Goal: Information Seeking & Learning: Learn about a topic

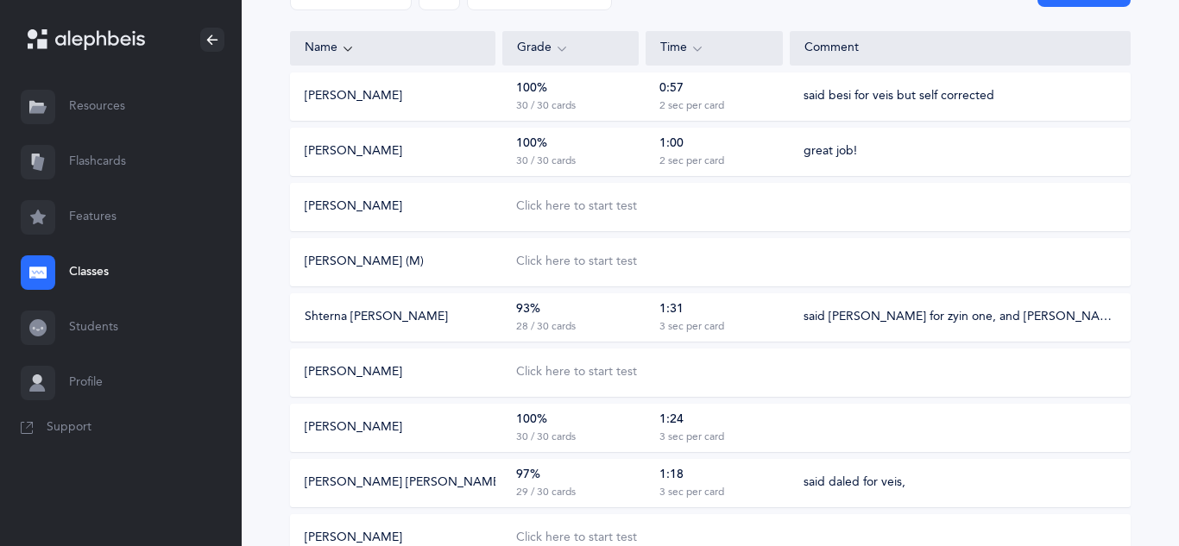
scroll to position [216, 0]
click at [590, 262] on div "Click here to start test" at bounding box center [576, 263] width 121 height 17
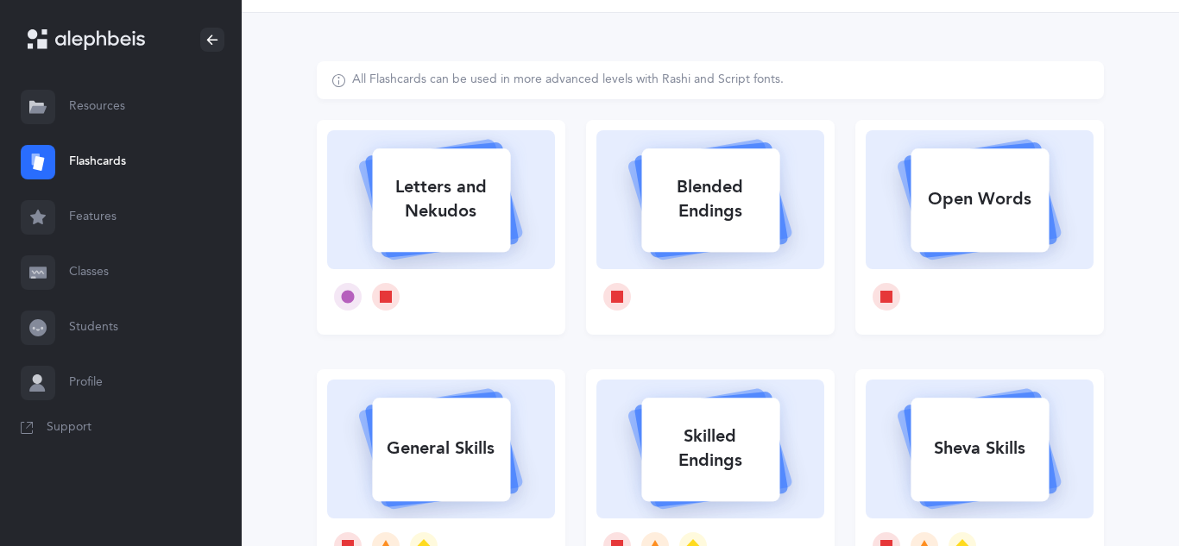
scroll to position [53, 0]
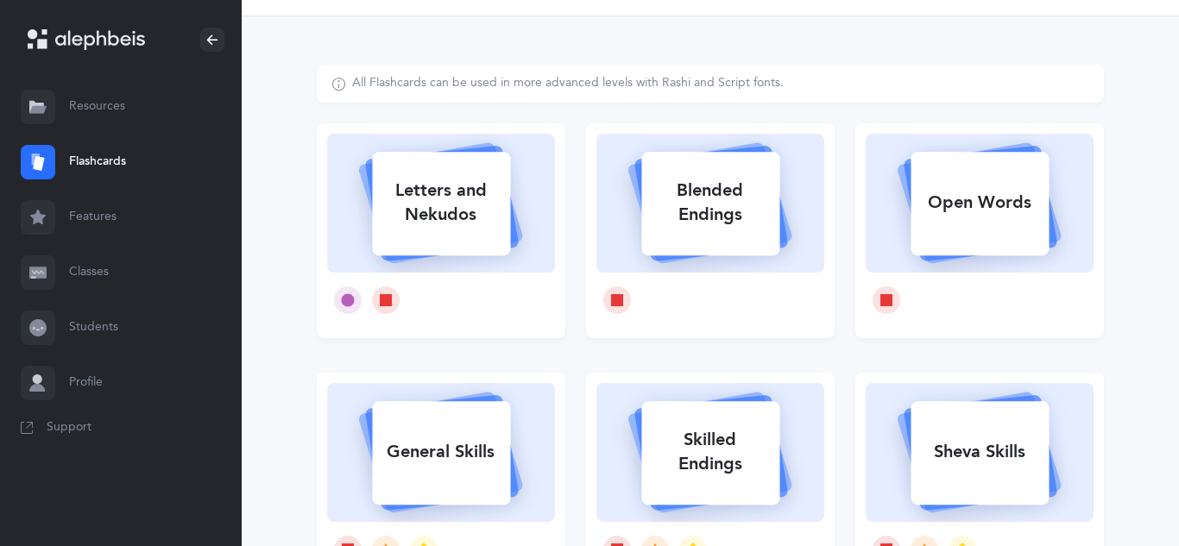
click at [461, 264] on icon at bounding box center [440, 201] width 205 height 144
select select
select select "single"
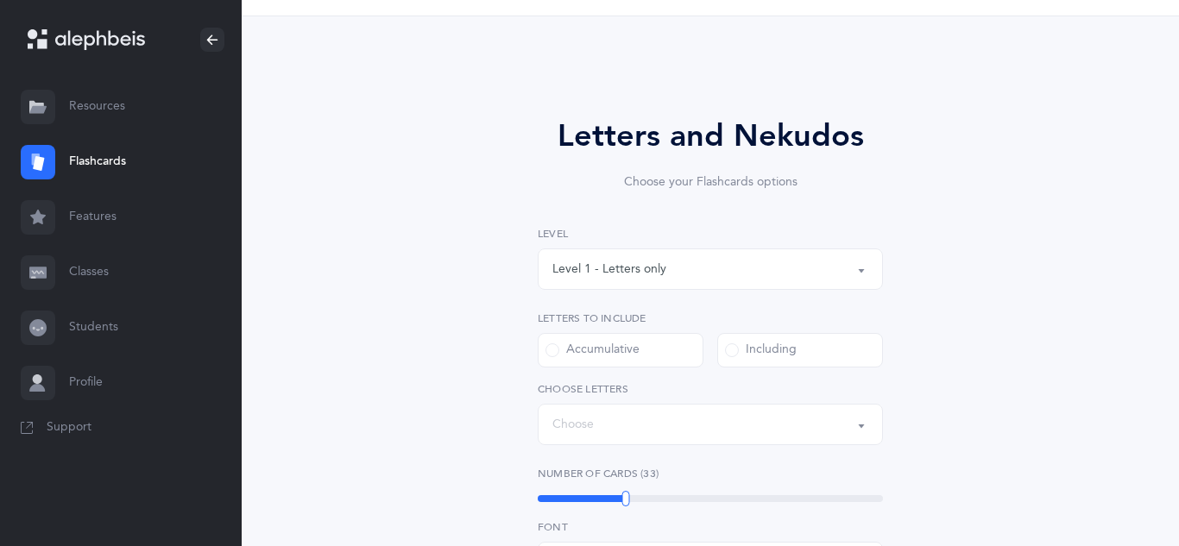
scroll to position [0, 0]
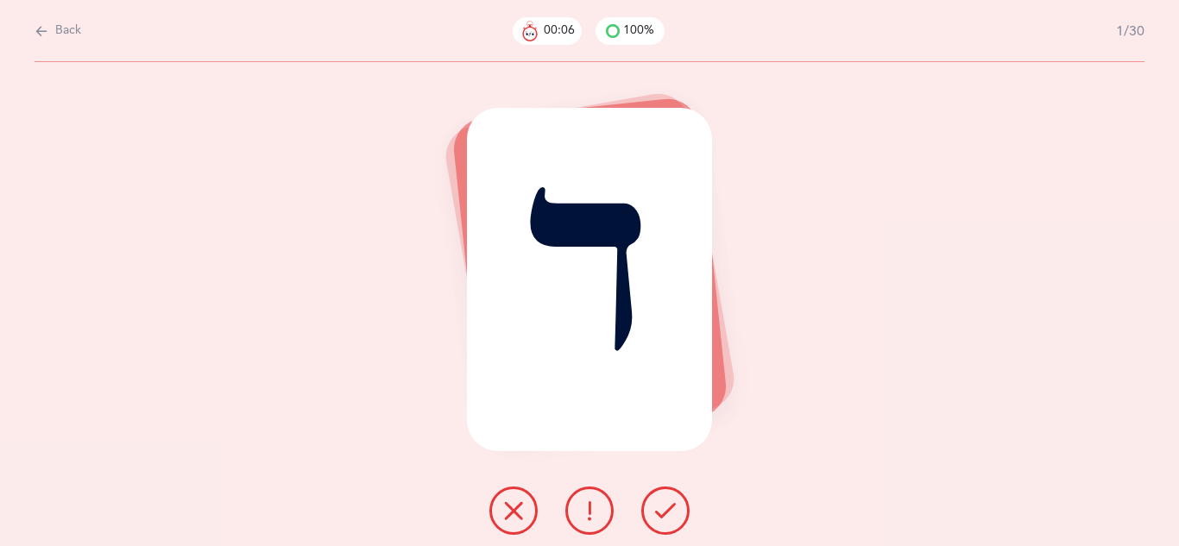
click at [36, 28] on icon at bounding box center [42, 31] width 14 height 19
select select "10"
select select "single"
click at [36, 28] on icon at bounding box center [42, 31] width 14 height 19
select select "10"
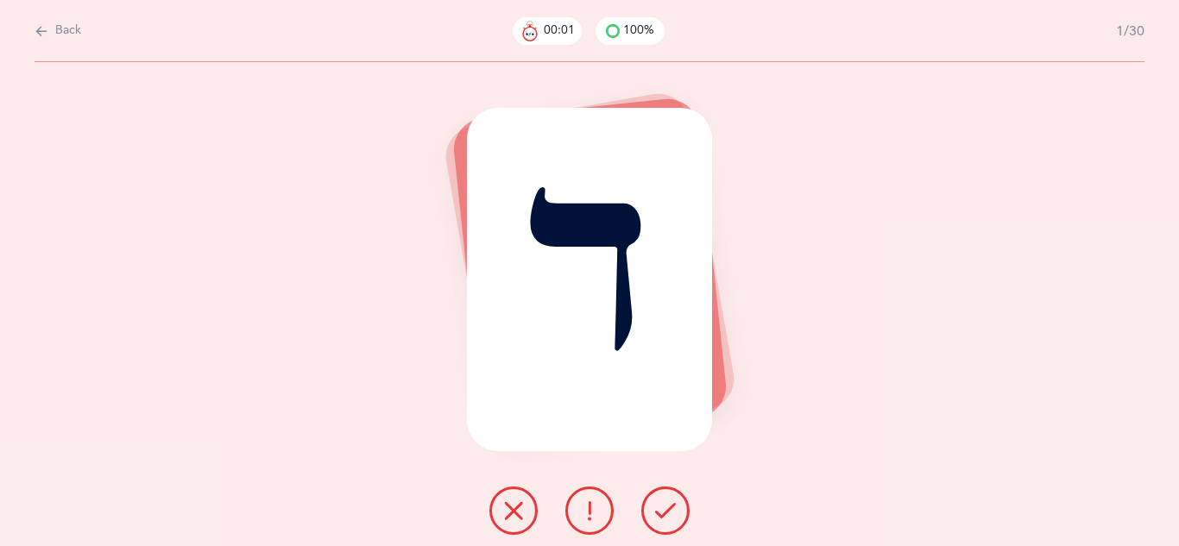
select select "single"
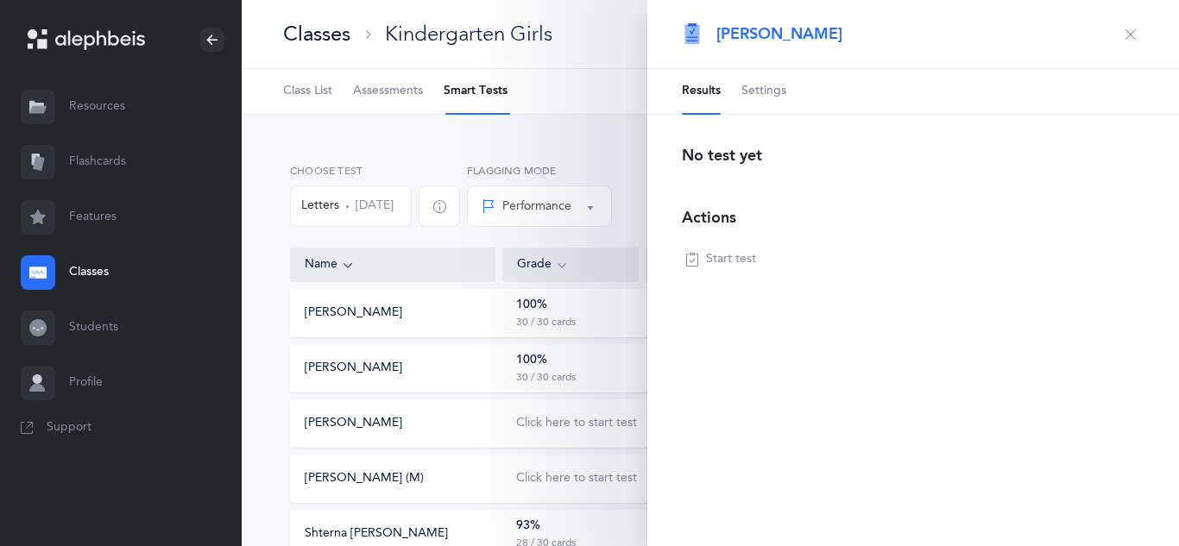
scroll to position [420, 0]
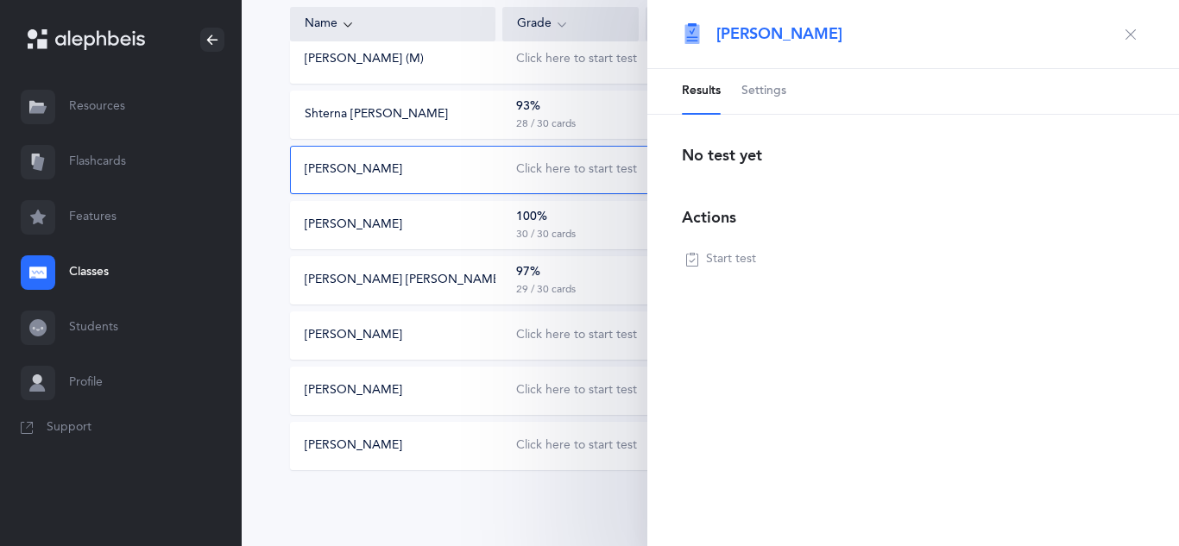
click at [1134, 39] on icon "button" at bounding box center [1131, 35] width 14 height 14
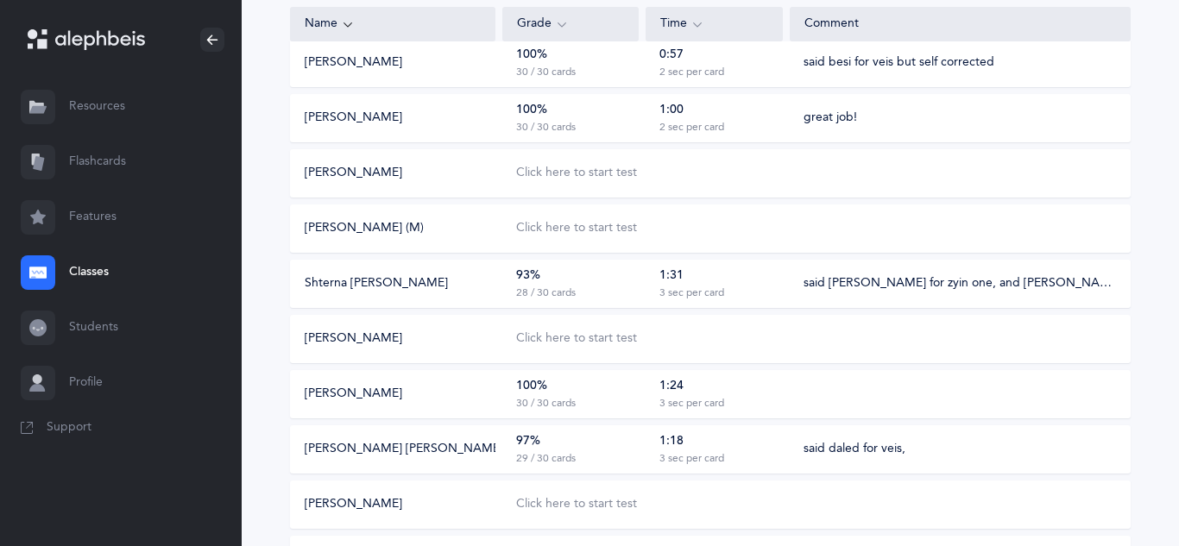
scroll to position [249, 0]
click at [634, 232] on div "Click here to start test" at bounding box center [576, 229] width 121 height 17
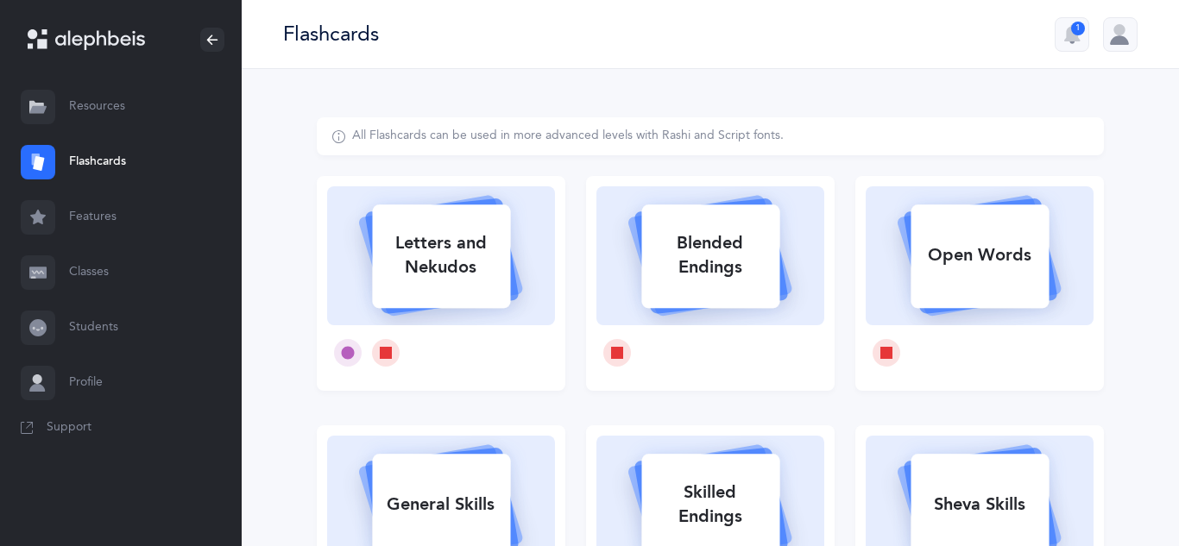
click at [438, 236] on div "Letters and Nekudos" at bounding box center [441, 255] width 138 height 69
select select
select select "single"
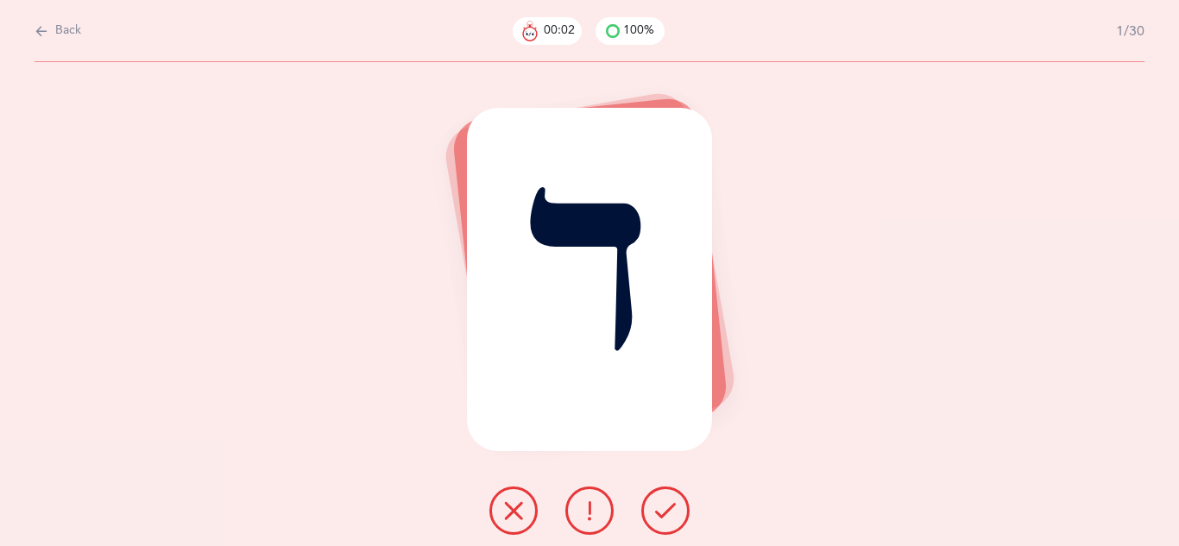
click at [670, 508] on icon at bounding box center [665, 511] width 21 height 21
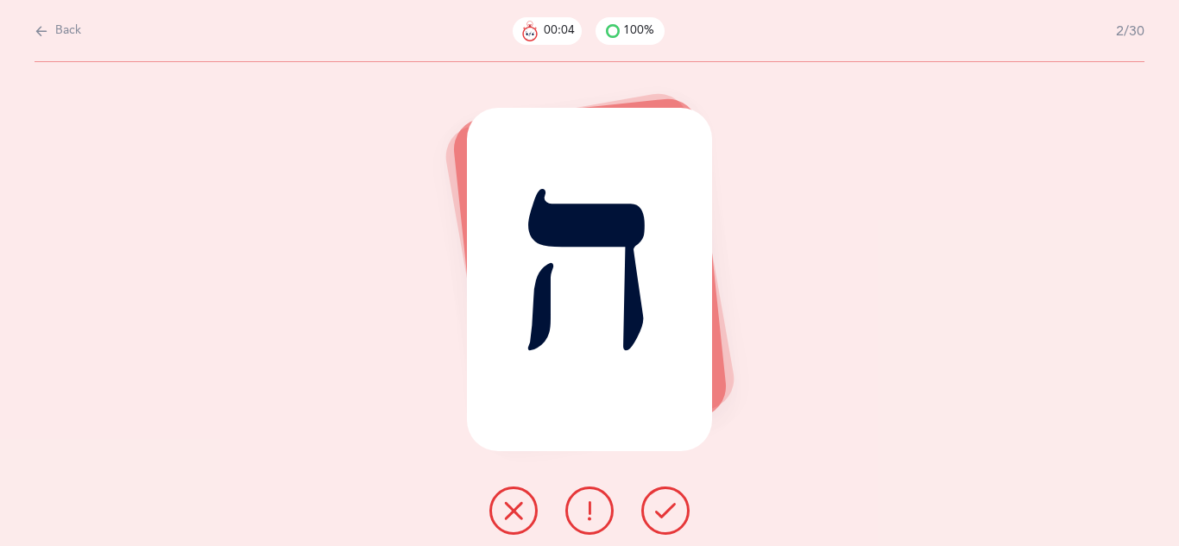
click at [670, 508] on icon at bounding box center [665, 511] width 21 height 21
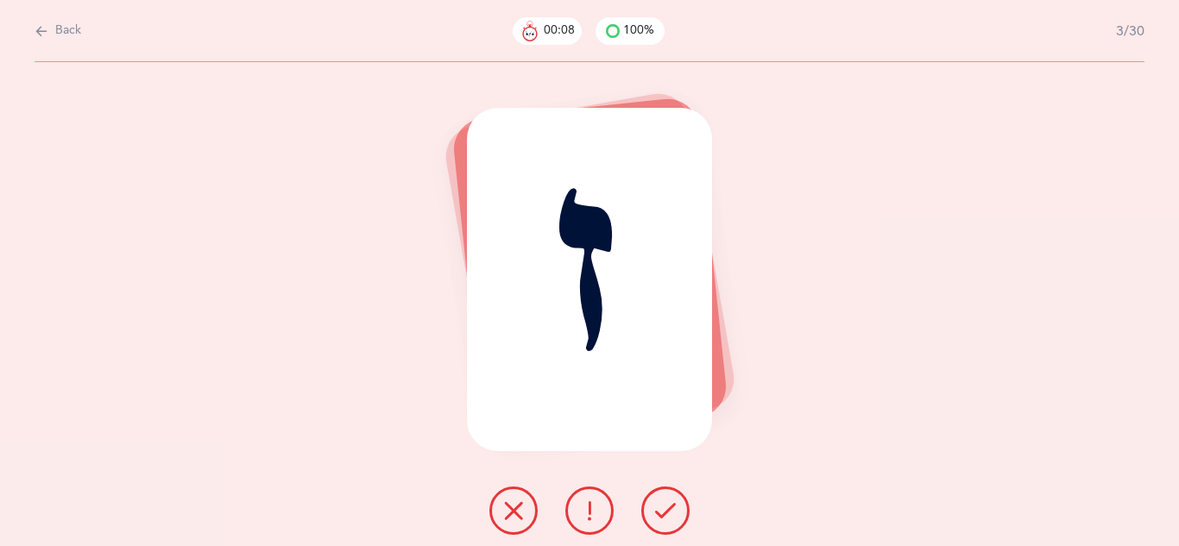
click at [670, 508] on icon at bounding box center [665, 511] width 21 height 21
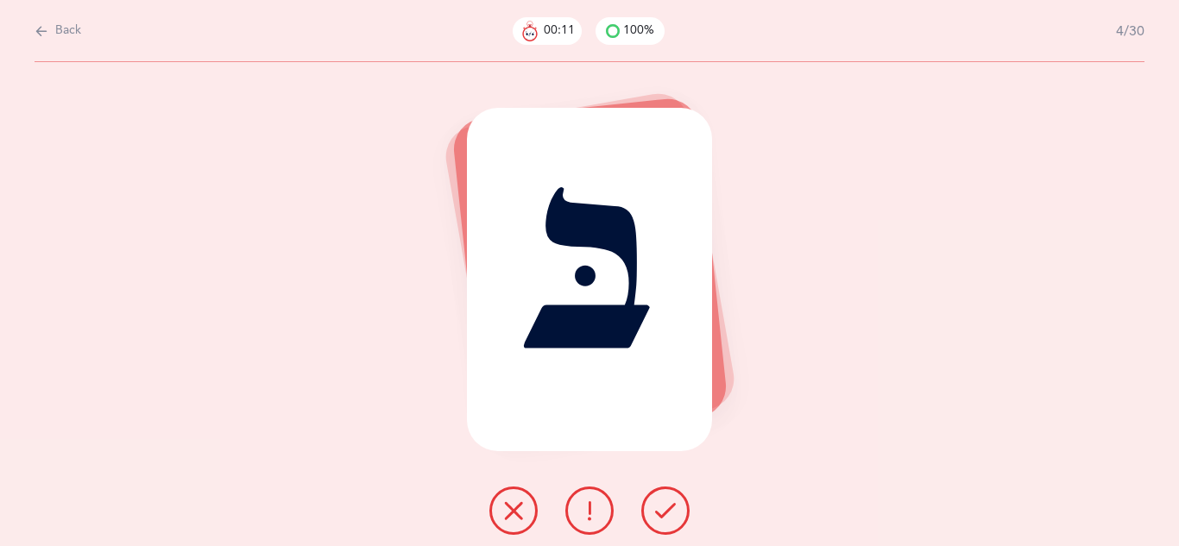
click at [670, 508] on icon at bounding box center [665, 511] width 21 height 21
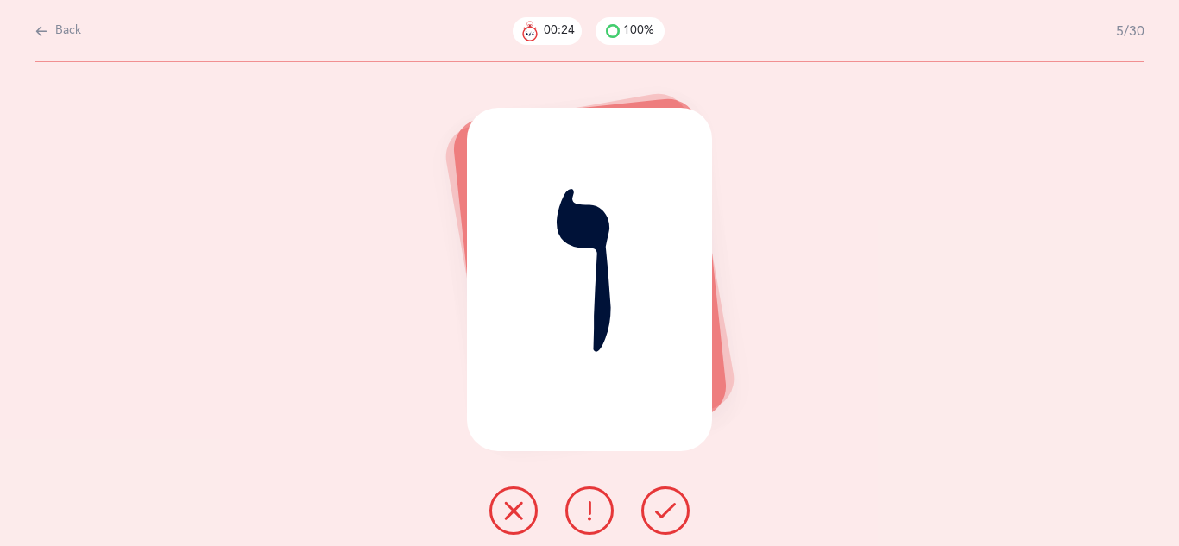
click at [670, 508] on icon at bounding box center [665, 511] width 21 height 21
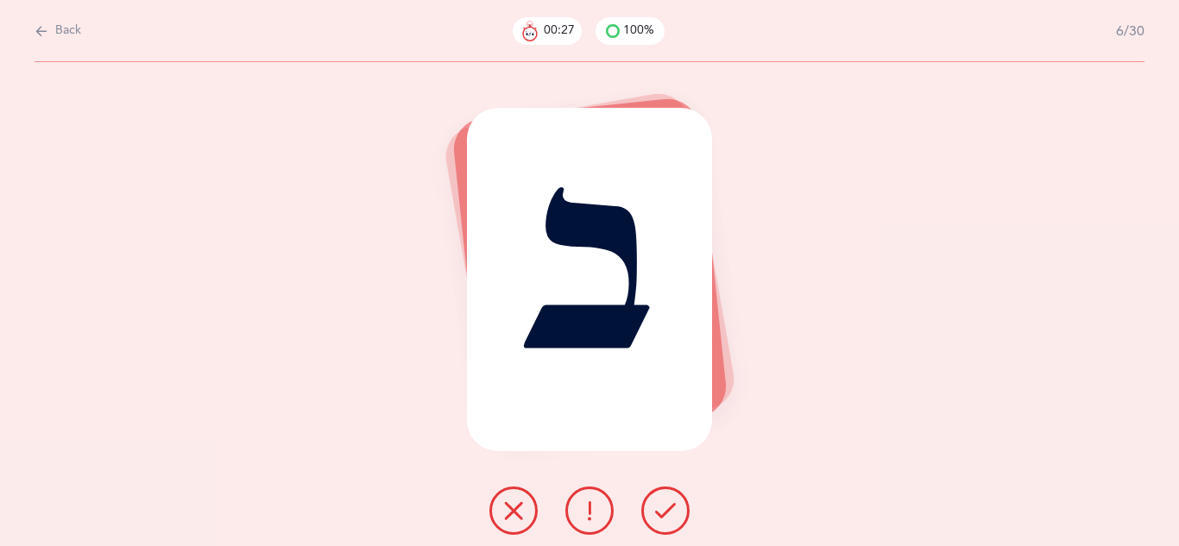
click at [670, 508] on icon at bounding box center [665, 511] width 21 height 21
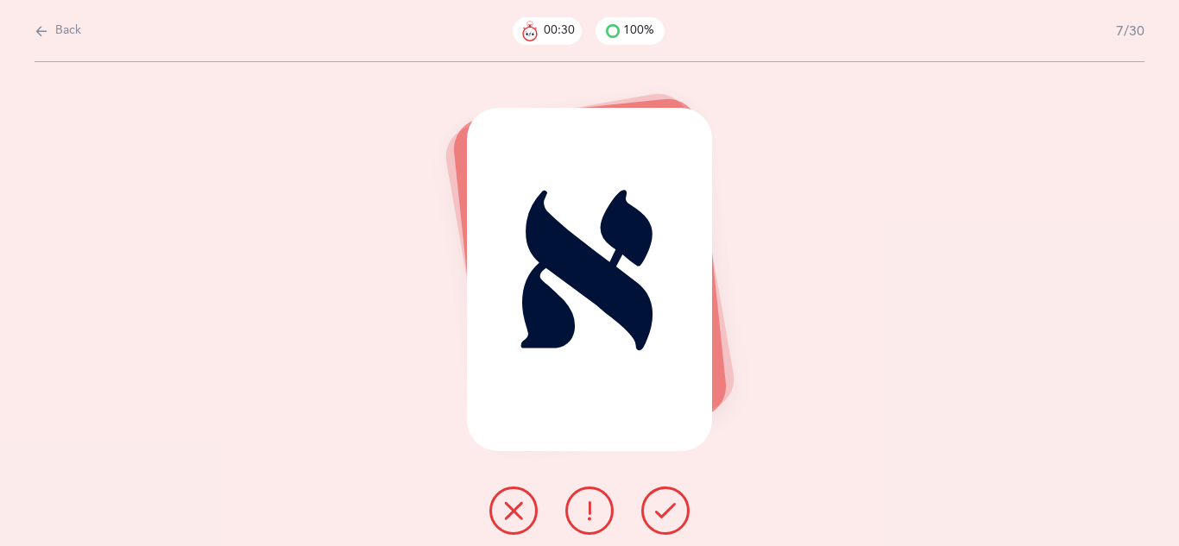
click at [670, 508] on icon at bounding box center [665, 511] width 21 height 21
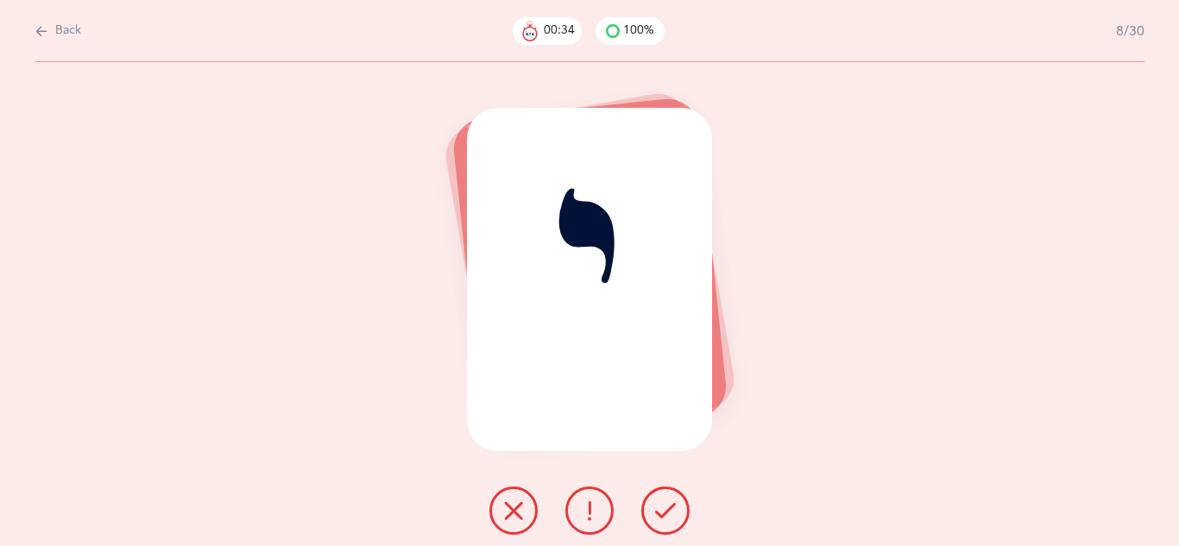
click at [670, 508] on icon at bounding box center [665, 511] width 21 height 21
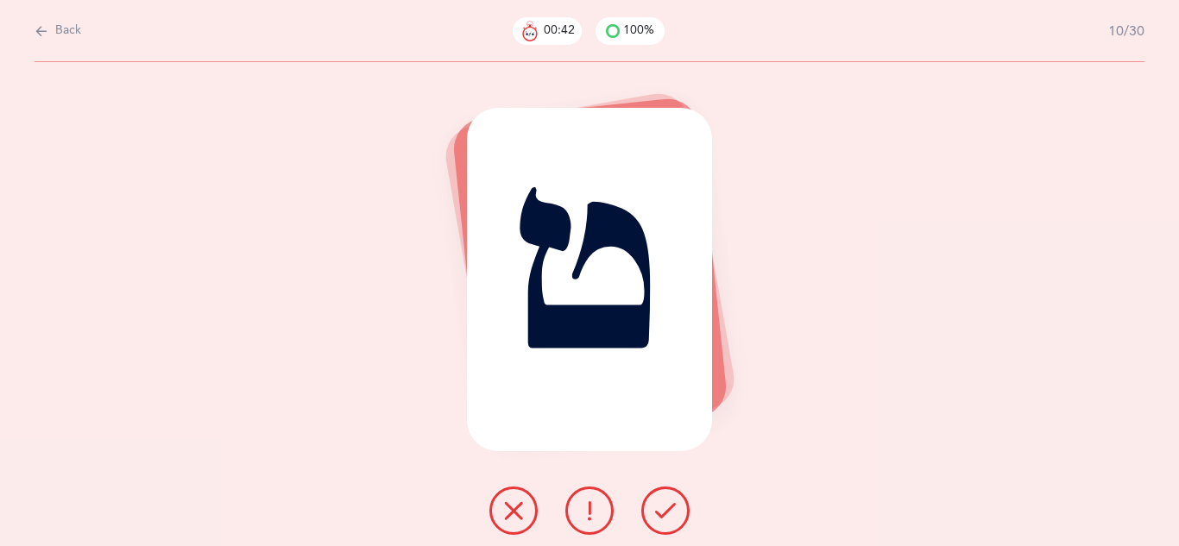
click at [670, 508] on icon at bounding box center [665, 511] width 21 height 21
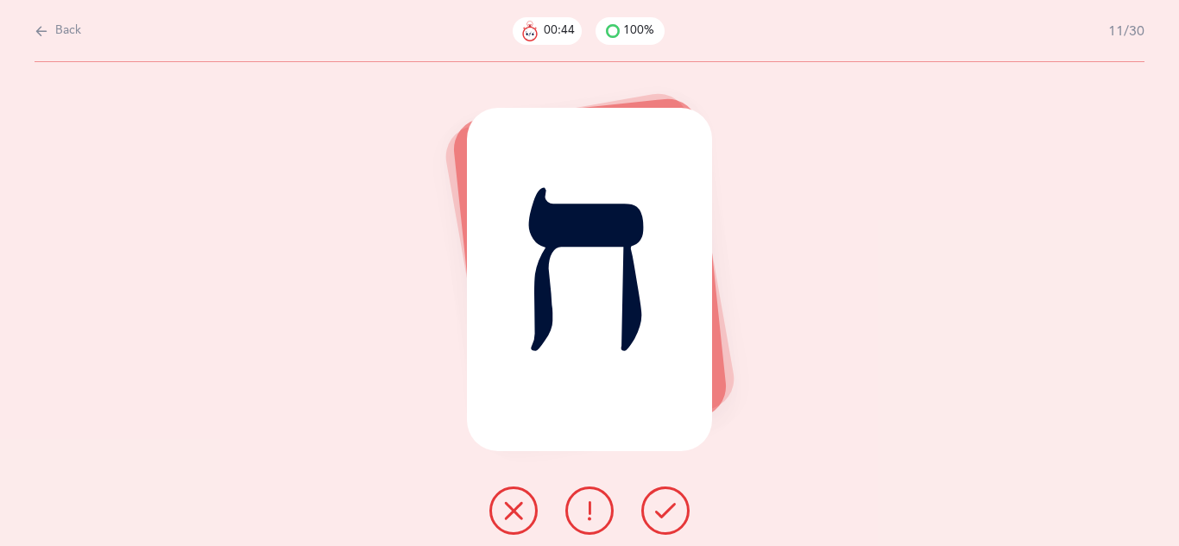
click at [670, 508] on icon at bounding box center [665, 511] width 21 height 21
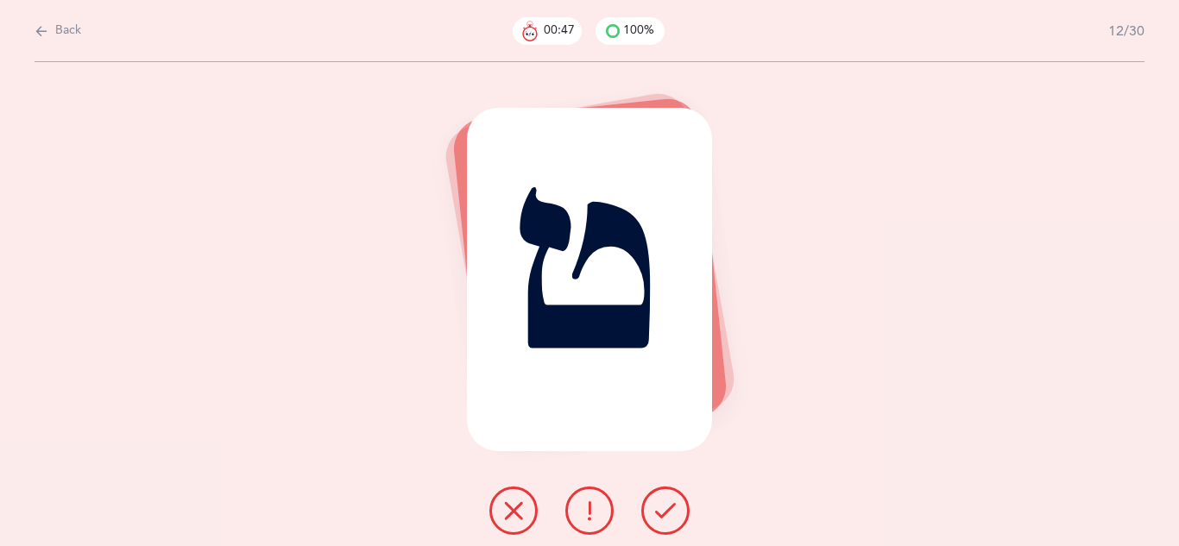
click at [670, 508] on icon at bounding box center [665, 511] width 21 height 21
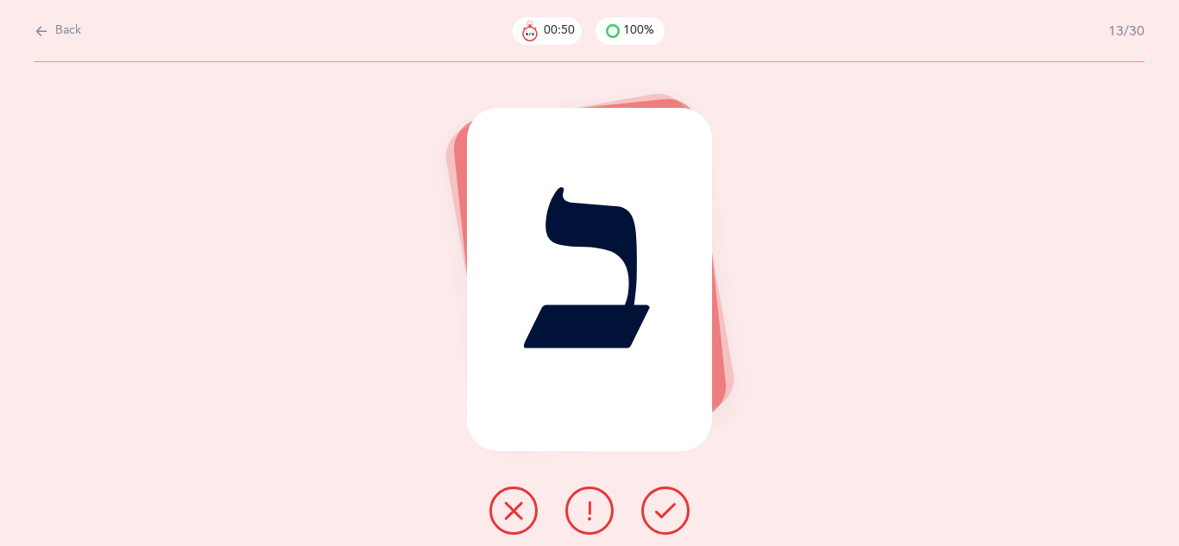
click at [670, 508] on icon at bounding box center [665, 511] width 21 height 21
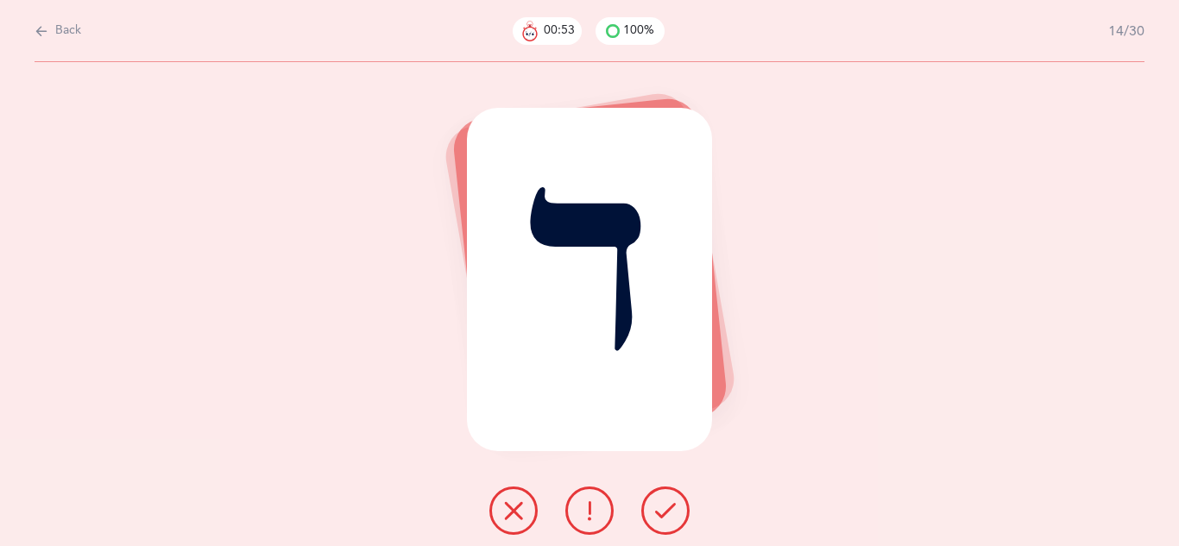
click at [670, 508] on icon at bounding box center [665, 511] width 21 height 21
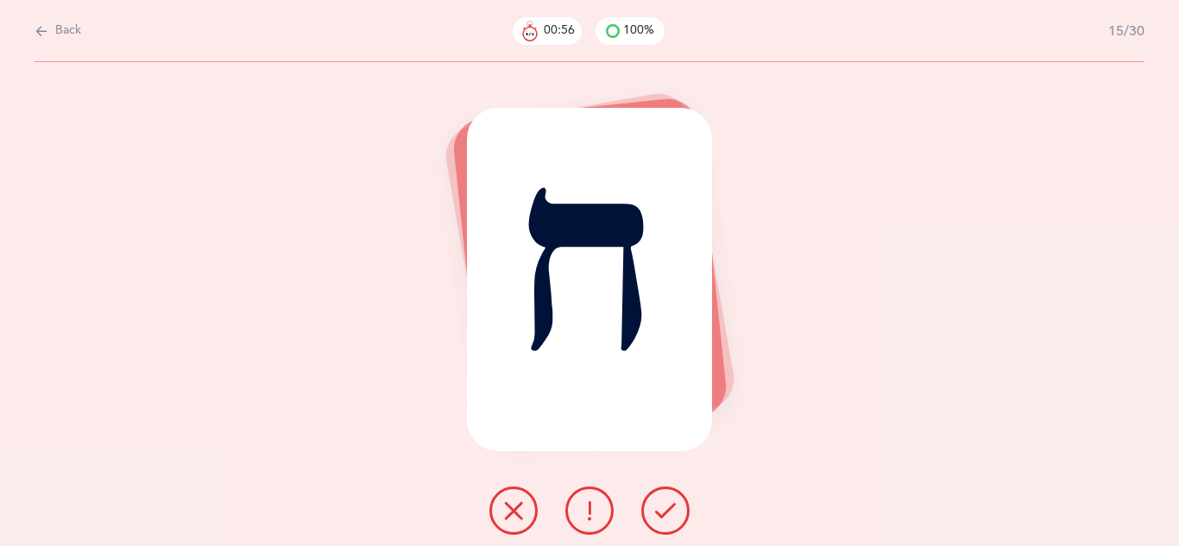
click at [670, 508] on icon at bounding box center [665, 511] width 21 height 21
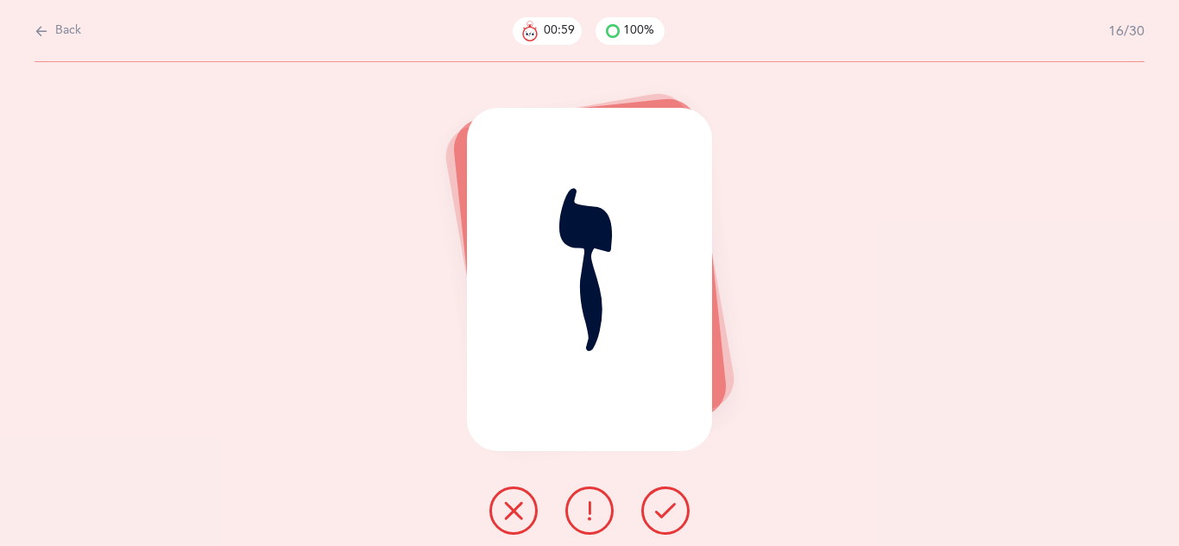
click at [670, 508] on icon at bounding box center [665, 511] width 21 height 21
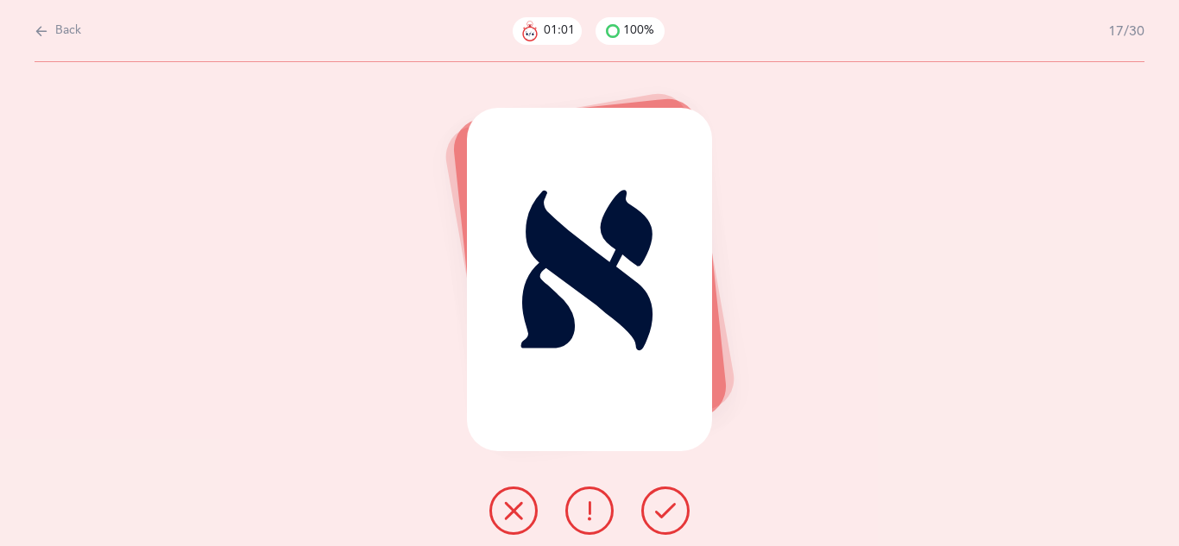
click at [670, 508] on icon at bounding box center [665, 511] width 21 height 21
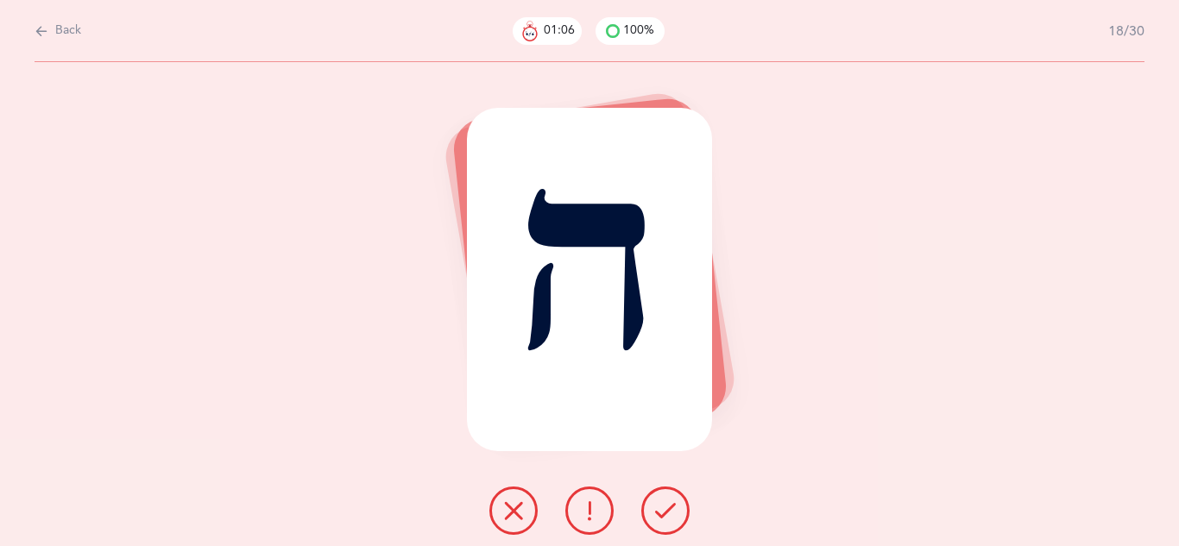
click at [670, 508] on icon at bounding box center [665, 511] width 21 height 21
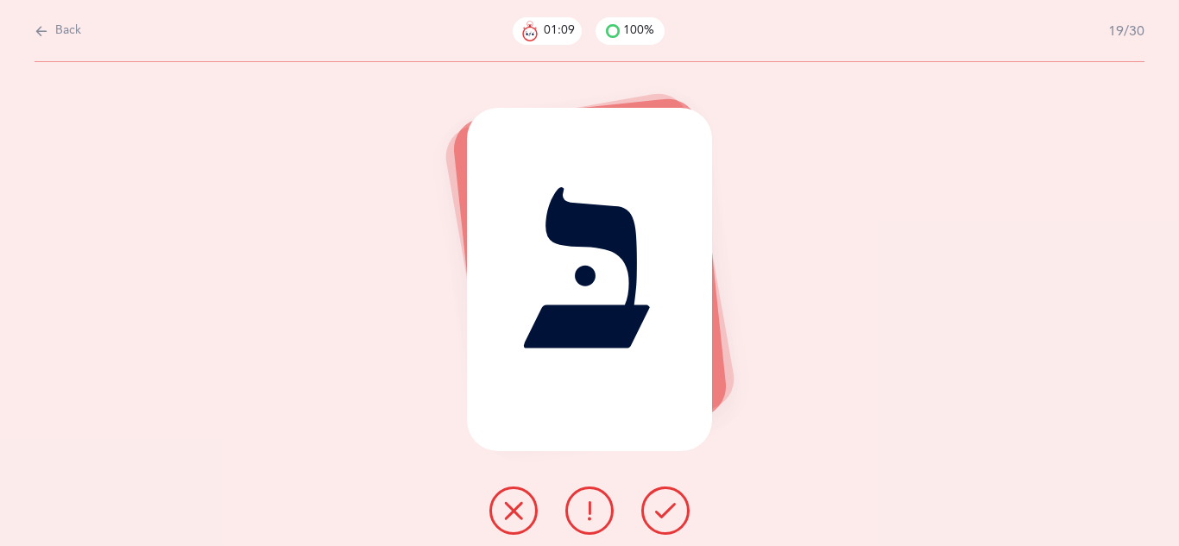
click at [670, 508] on icon at bounding box center [665, 511] width 21 height 21
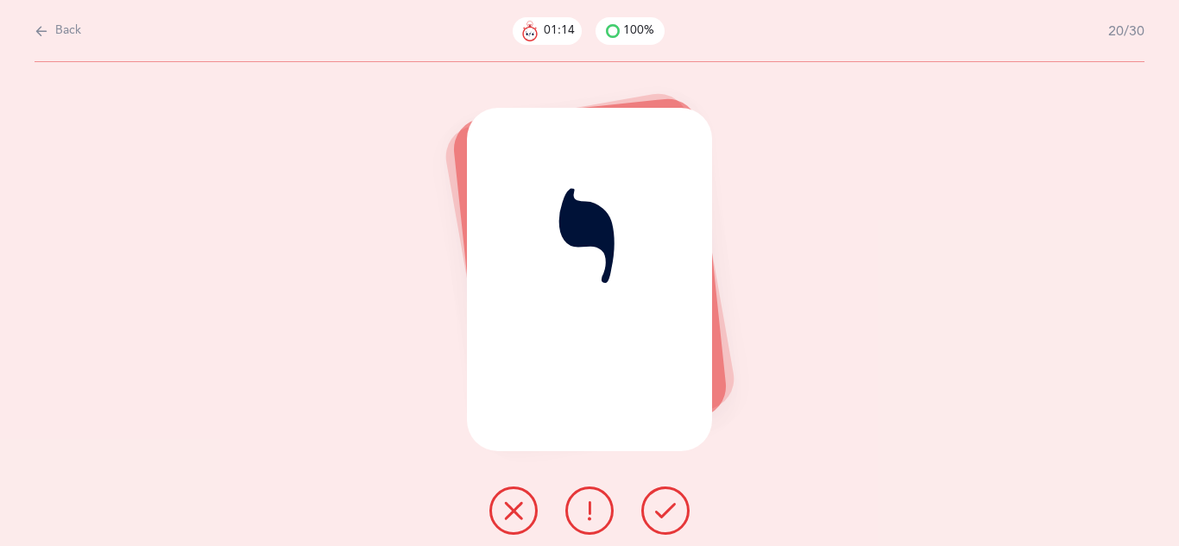
click at [670, 508] on icon at bounding box center [665, 511] width 21 height 21
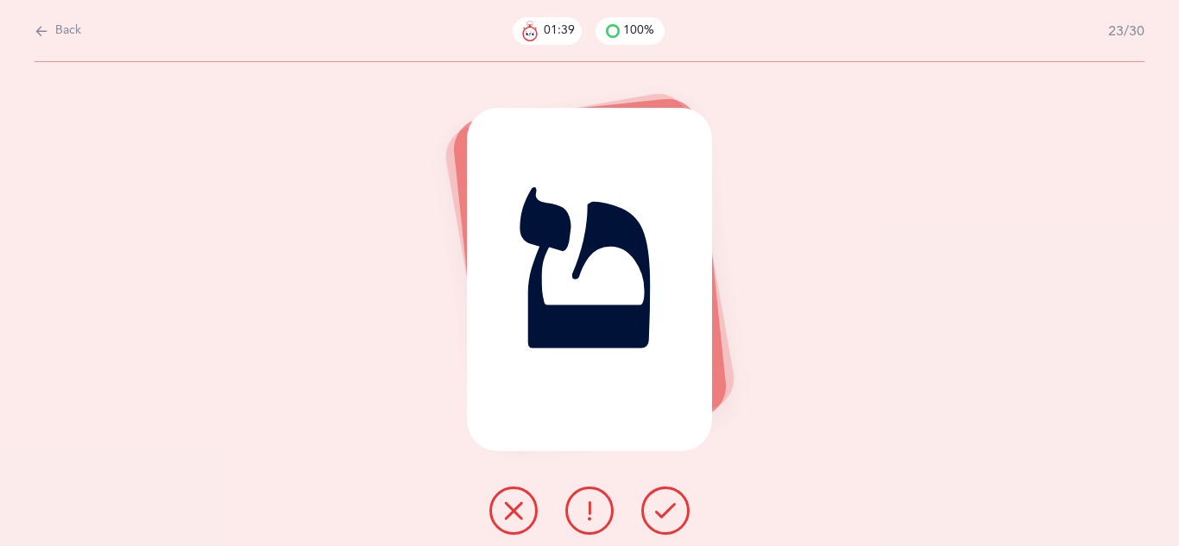
click at [670, 508] on icon at bounding box center [665, 511] width 21 height 21
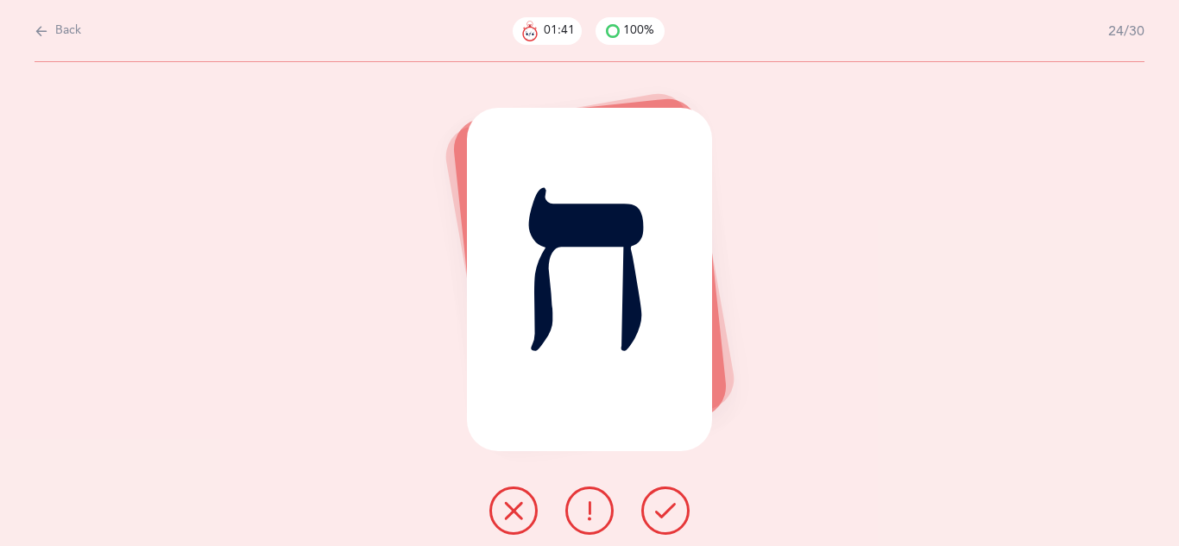
click at [670, 508] on icon at bounding box center [665, 511] width 21 height 21
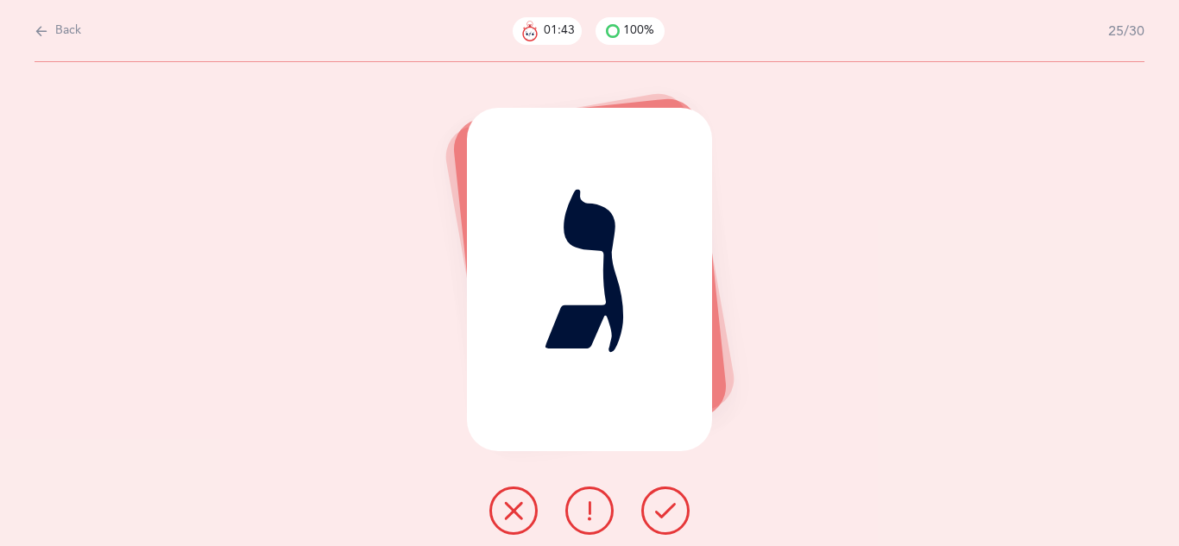
click at [670, 508] on icon at bounding box center [665, 511] width 21 height 21
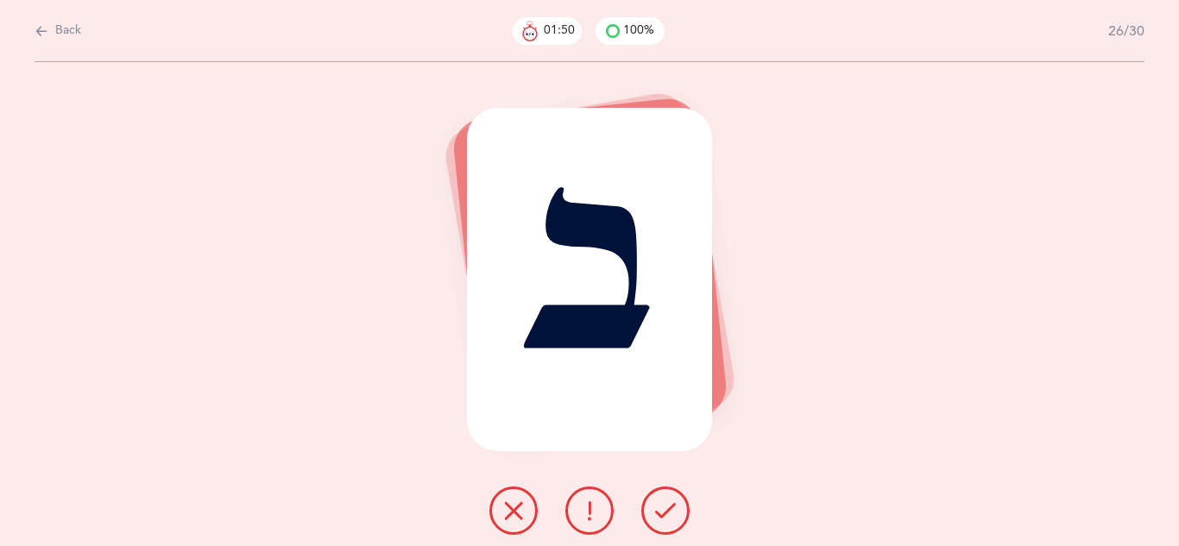
click at [670, 508] on icon at bounding box center [665, 511] width 21 height 21
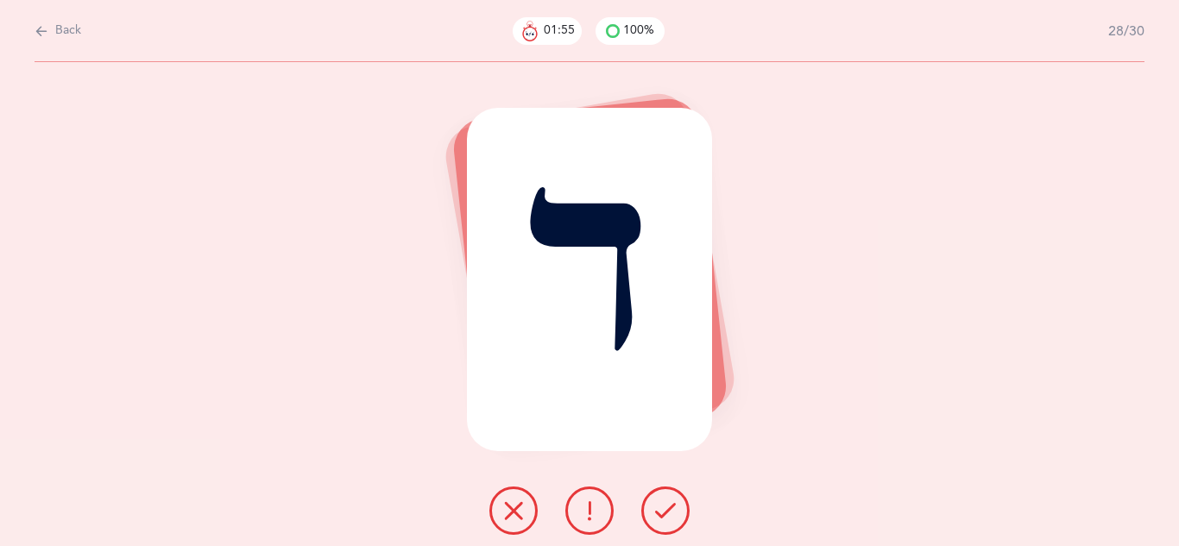
click at [670, 508] on icon at bounding box center [665, 511] width 21 height 21
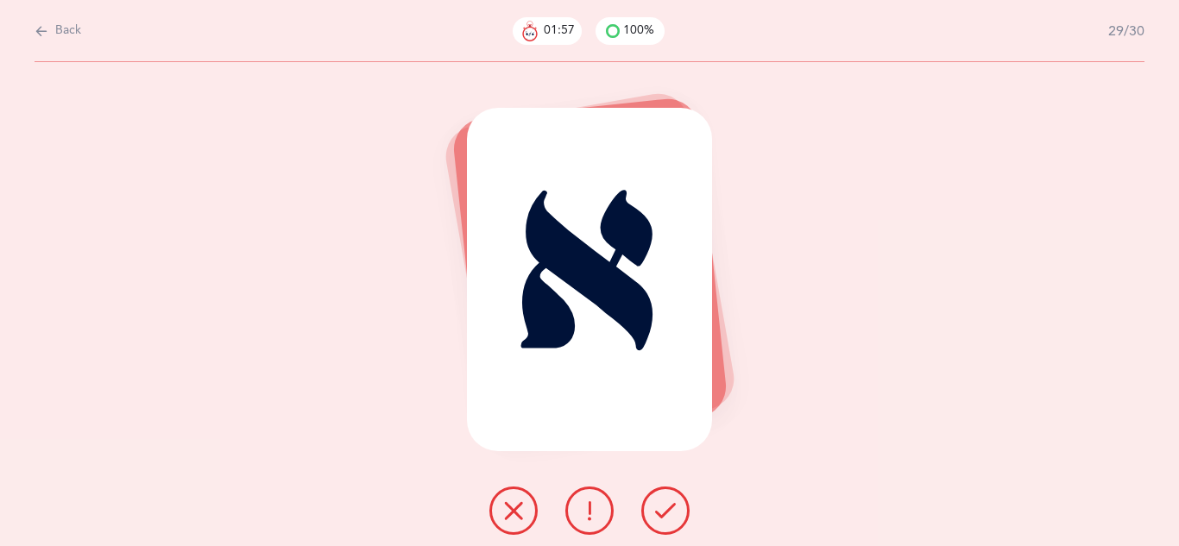
click at [670, 508] on icon at bounding box center [665, 511] width 21 height 21
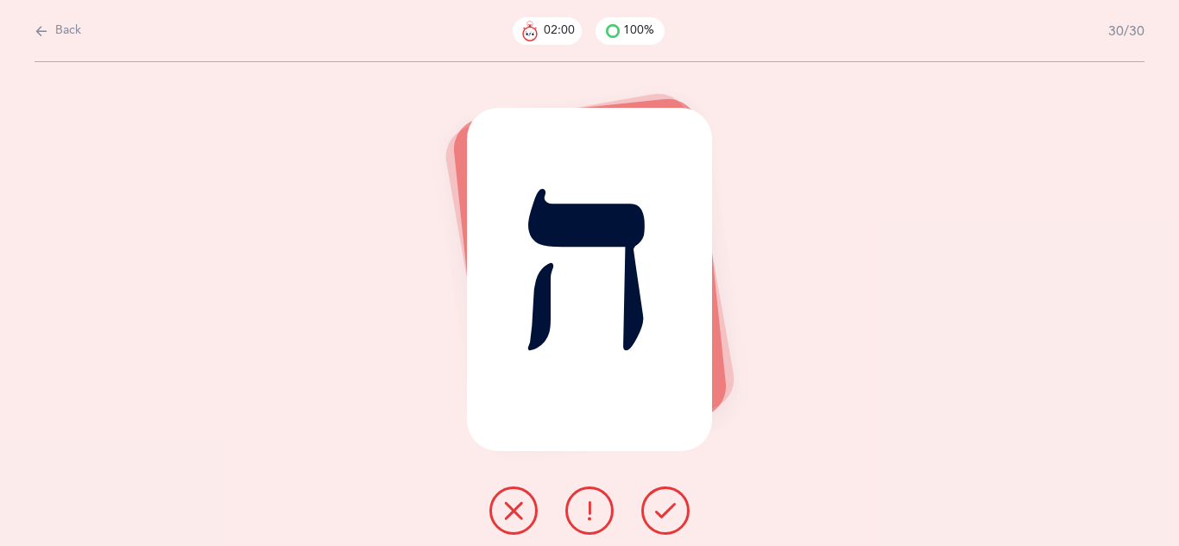
click at [670, 508] on icon at bounding box center [665, 511] width 21 height 21
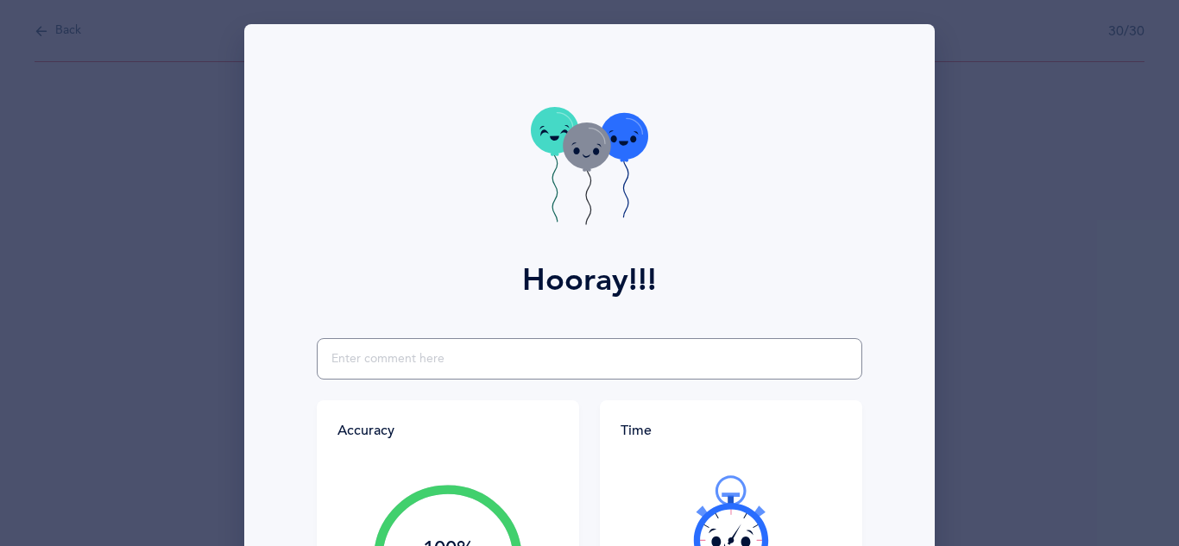
click at [491, 366] on input "text" at bounding box center [590, 358] width 546 height 41
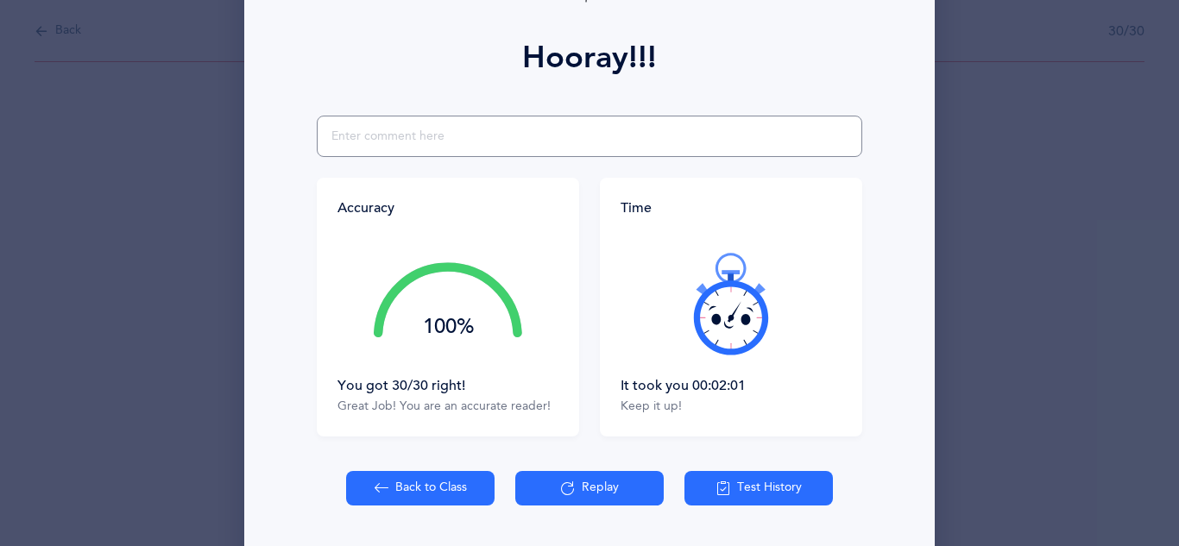
scroll to position [227, 0]
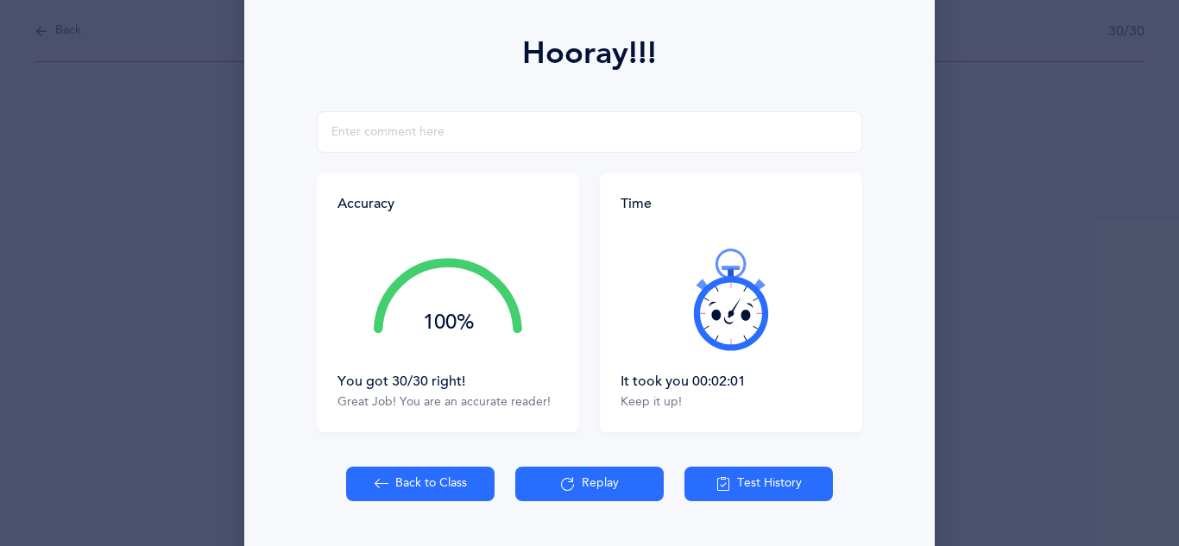
click at [406, 478] on button "Back to Class" at bounding box center [420, 484] width 148 height 35
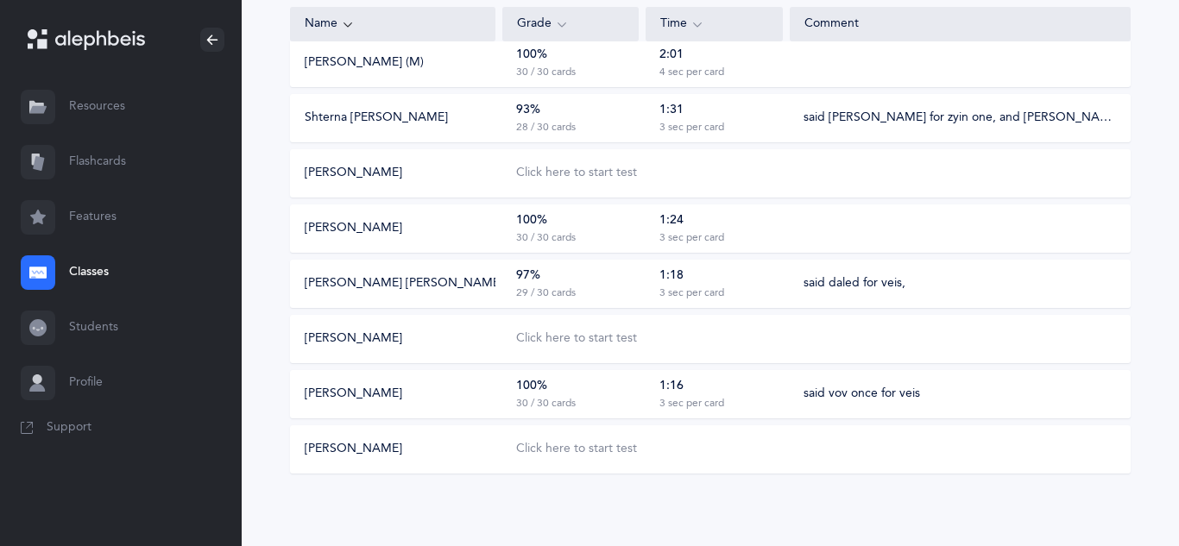
scroll to position [420, 0]
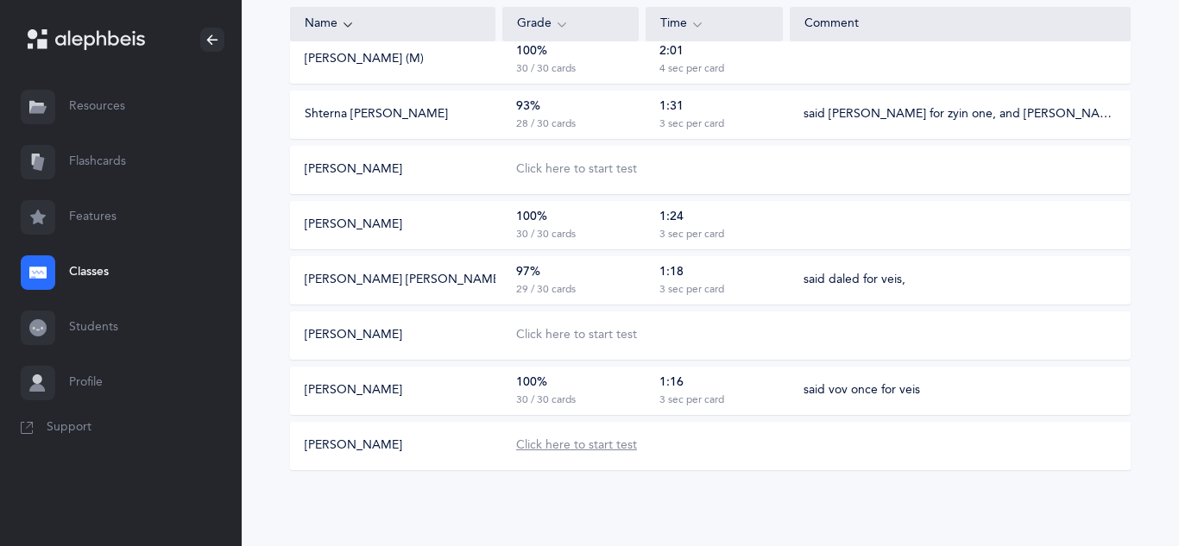
click at [521, 446] on div "Click here to start test" at bounding box center [576, 446] width 121 height 17
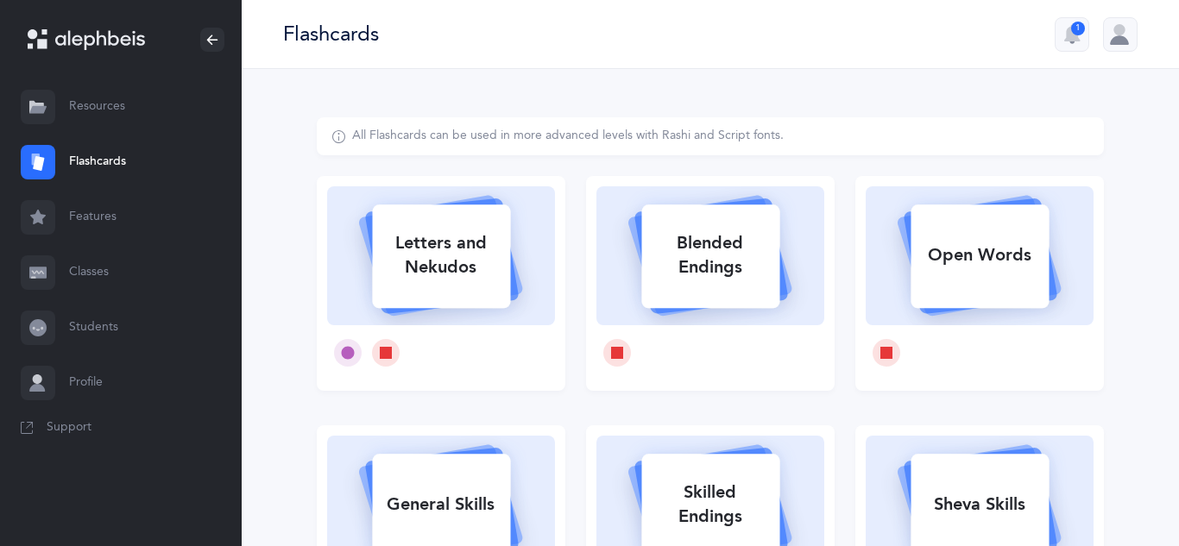
click at [489, 256] on div "Letters and Nekudos" at bounding box center [441, 255] width 138 height 69
select select
select select "single"
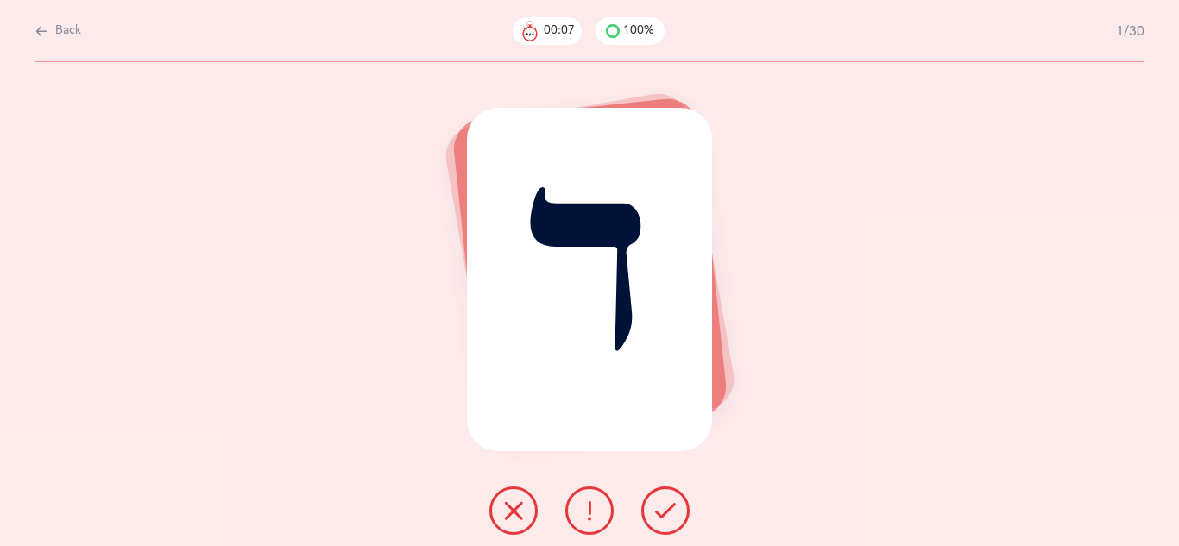
click at [678, 521] on button at bounding box center [665, 511] width 48 height 48
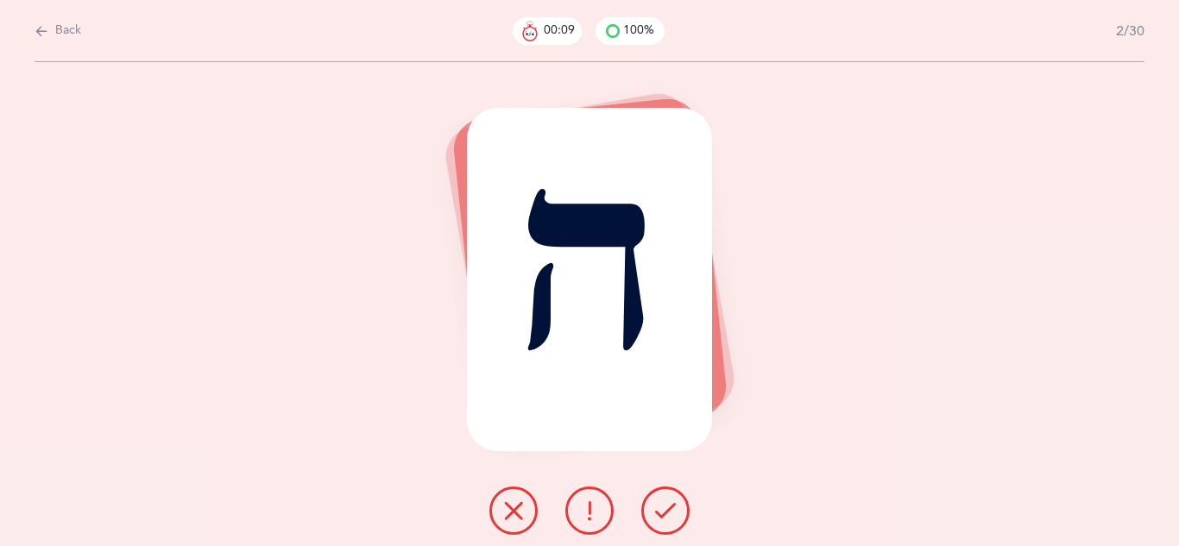
click at [678, 521] on button at bounding box center [665, 511] width 48 height 48
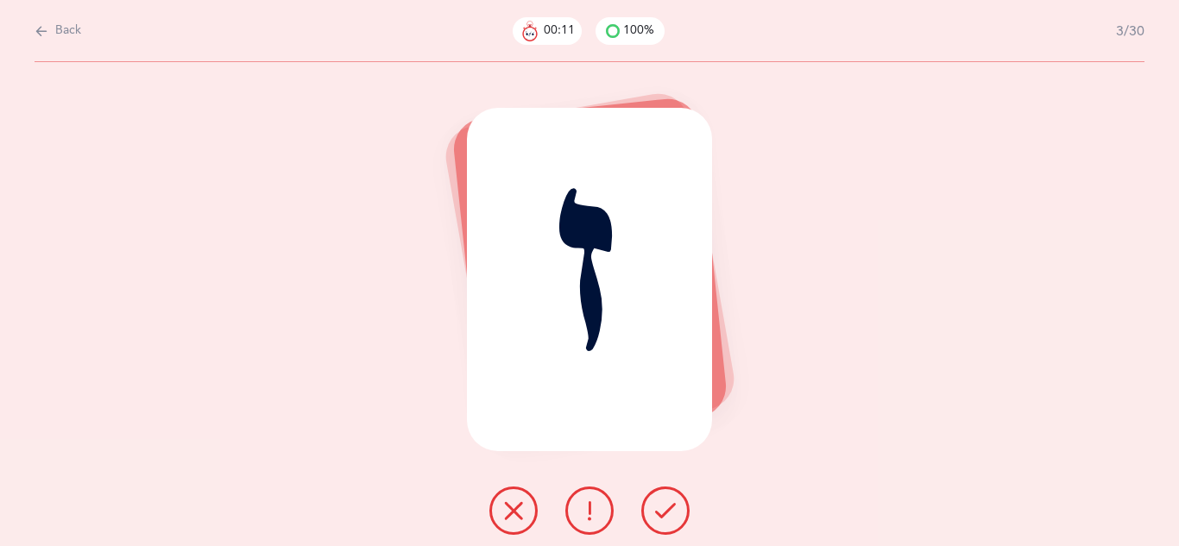
click at [665, 505] on icon at bounding box center [665, 511] width 21 height 21
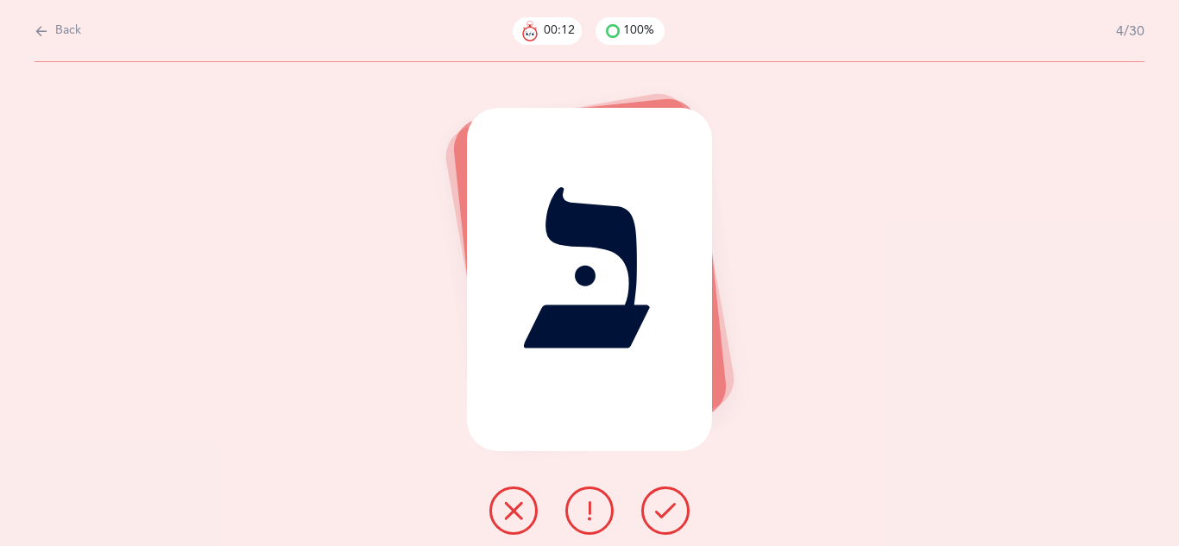
click at [665, 505] on icon at bounding box center [665, 511] width 21 height 21
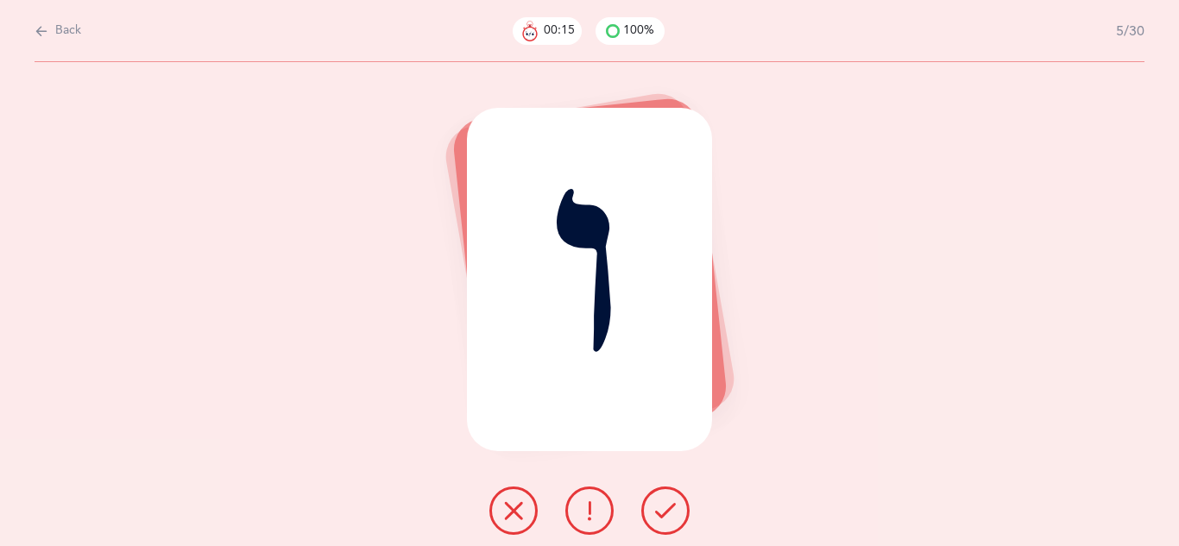
click at [665, 505] on icon at bounding box center [665, 511] width 21 height 21
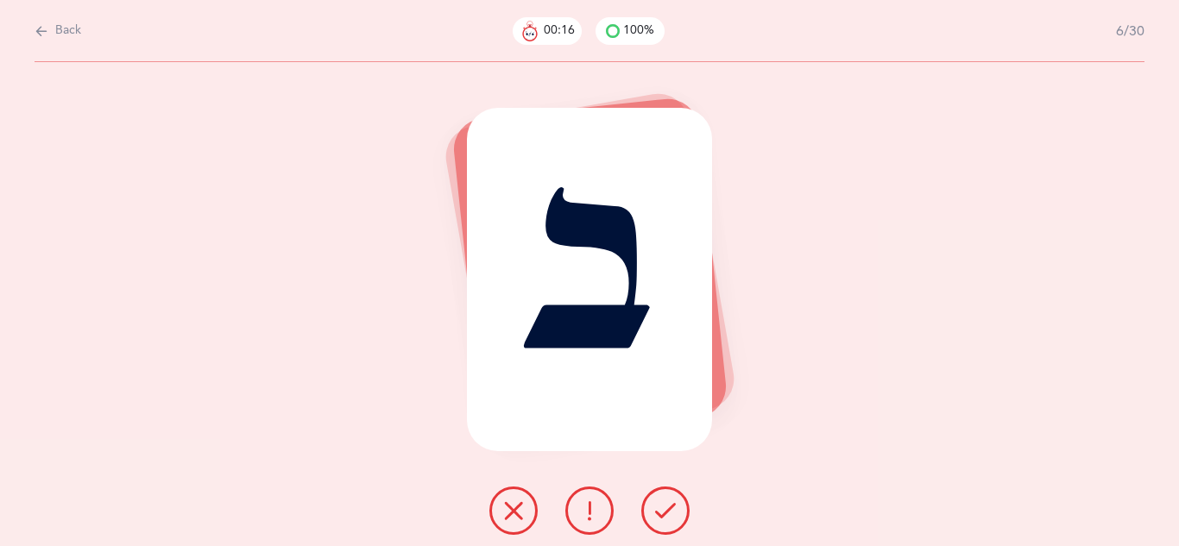
click at [665, 505] on icon at bounding box center [665, 511] width 21 height 21
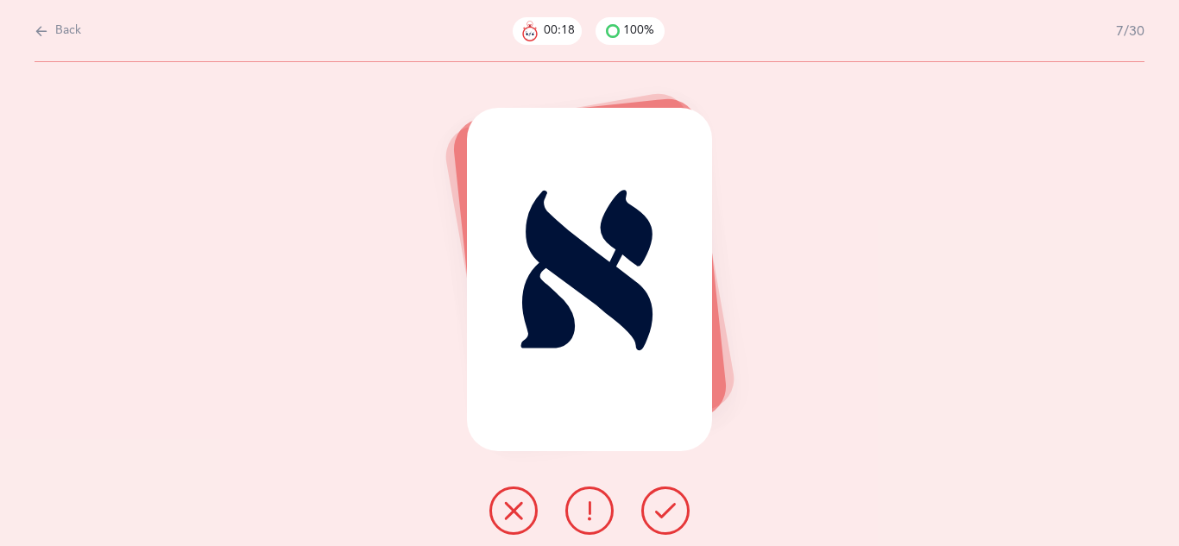
click at [665, 505] on icon at bounding box center [665, 511] width 21 height 21
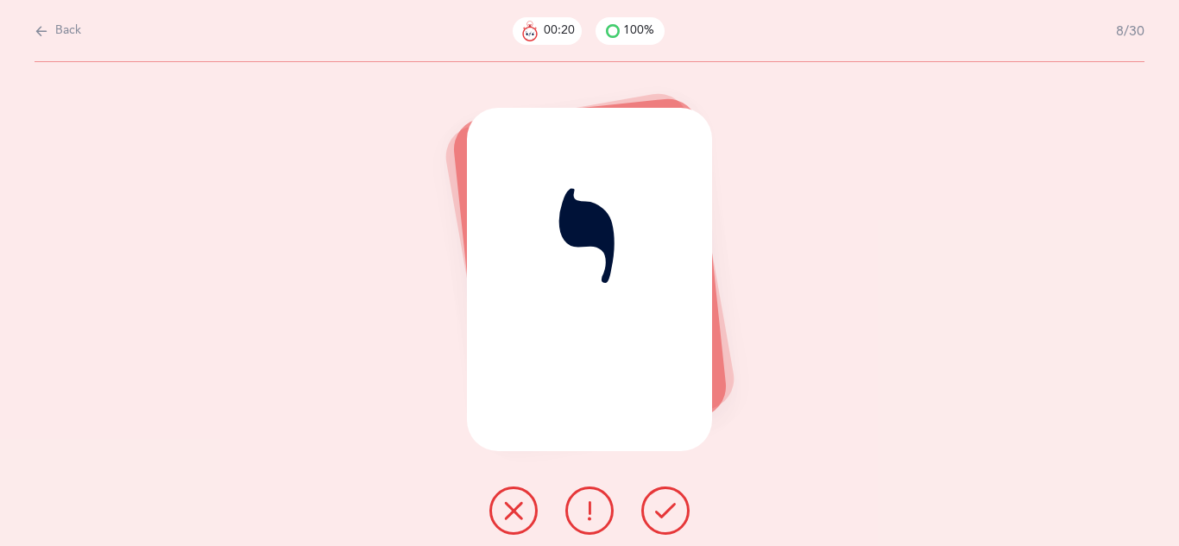
click at [665, 505] on icon at bounding box center [665, 511] width 21 height 21
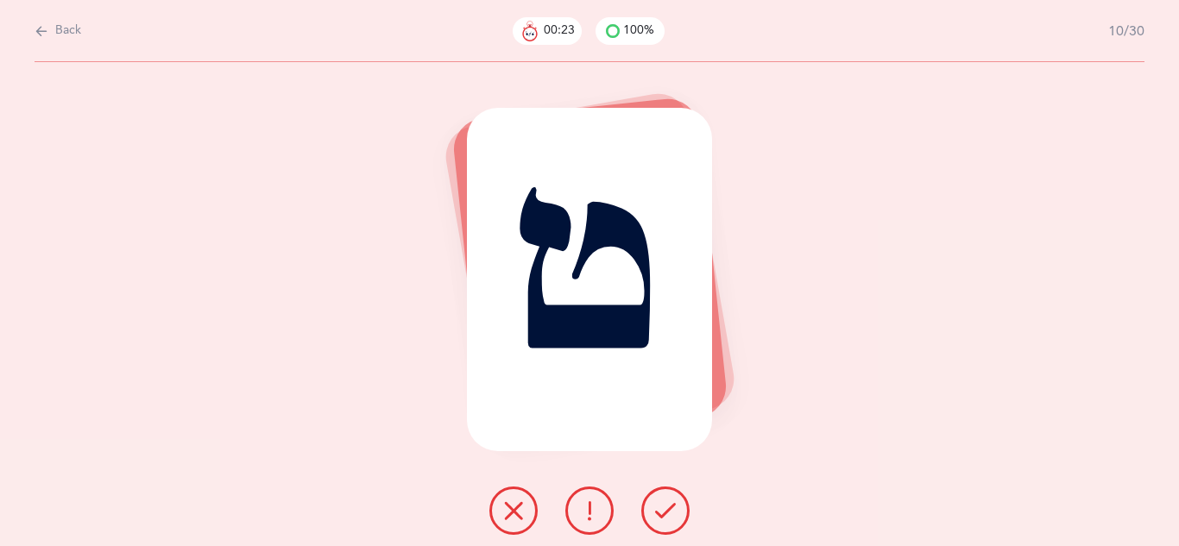
click at [665, 505] on icon at bounding box center [665, 511] width 21 height 21
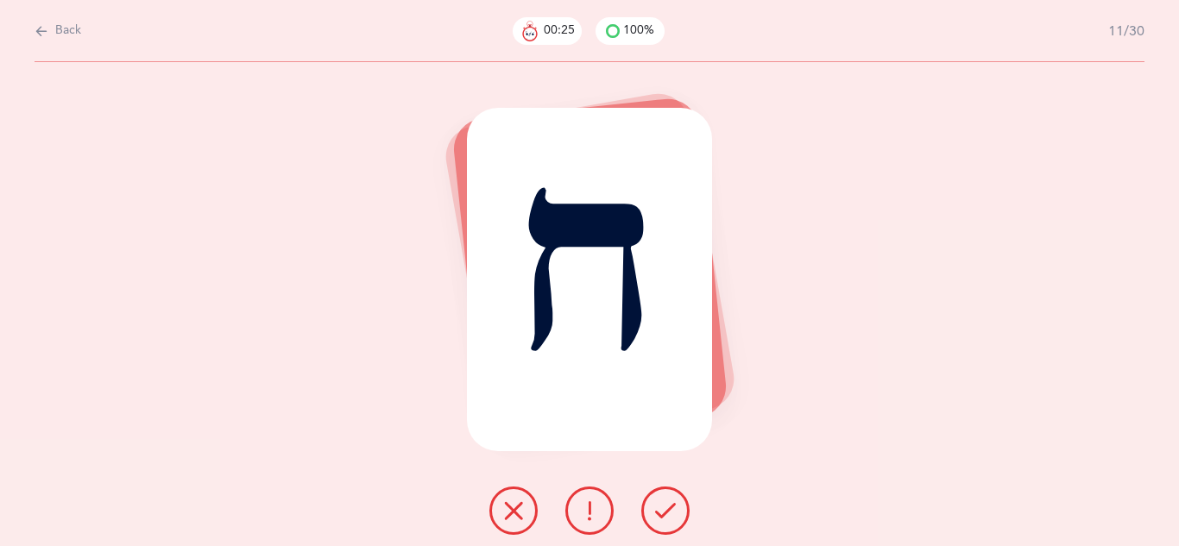
click at [665, 505] on icon at bounding box center [665, 511] width 21 height 21
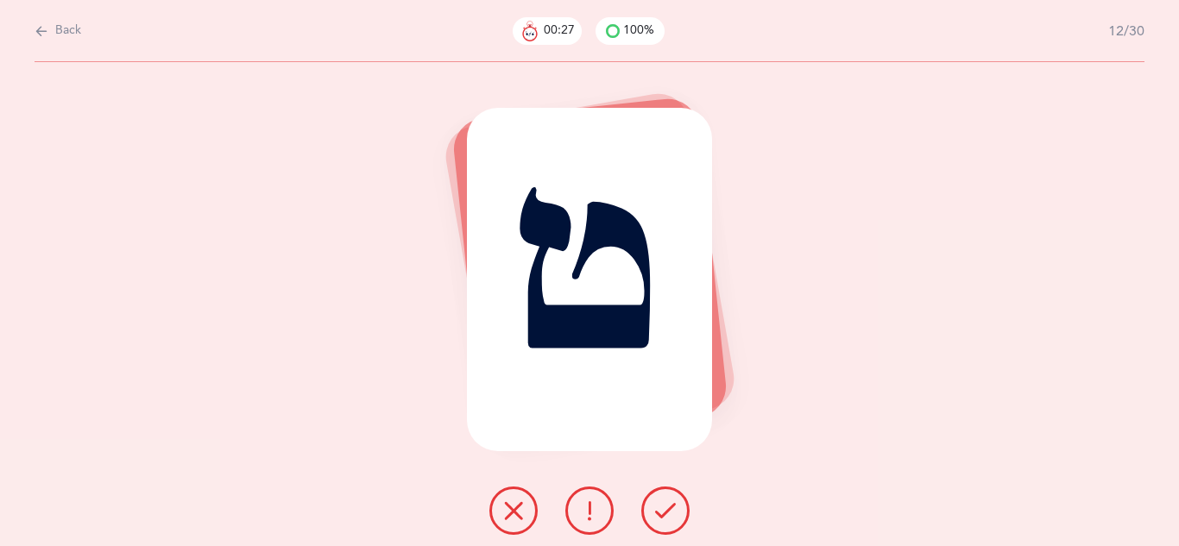
click at [665, 505] on icon at bounding box center [665, 511] width 21 height 21
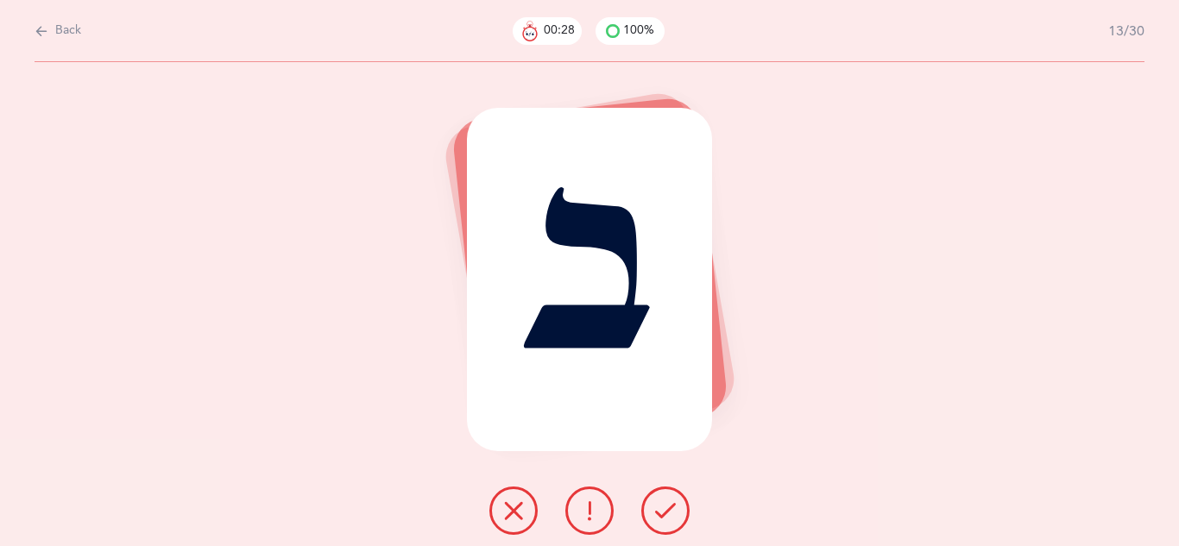
click at [665, 505] on icon at bounding box center [665, 511] width 21 height 21
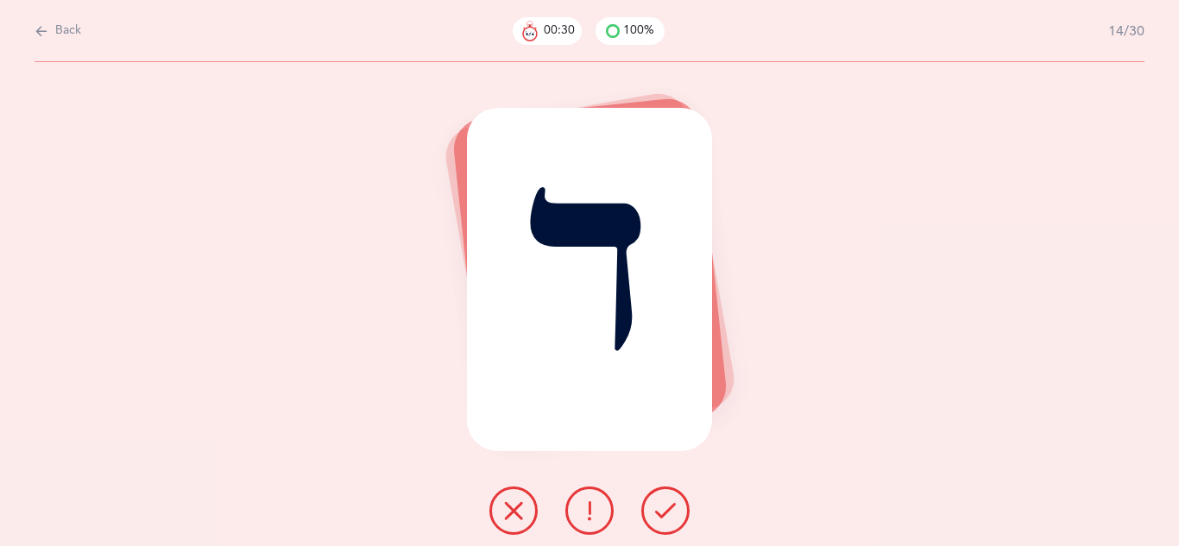
click at [665, 505] on icon at bounding box center [665, 511] width 21 height 21
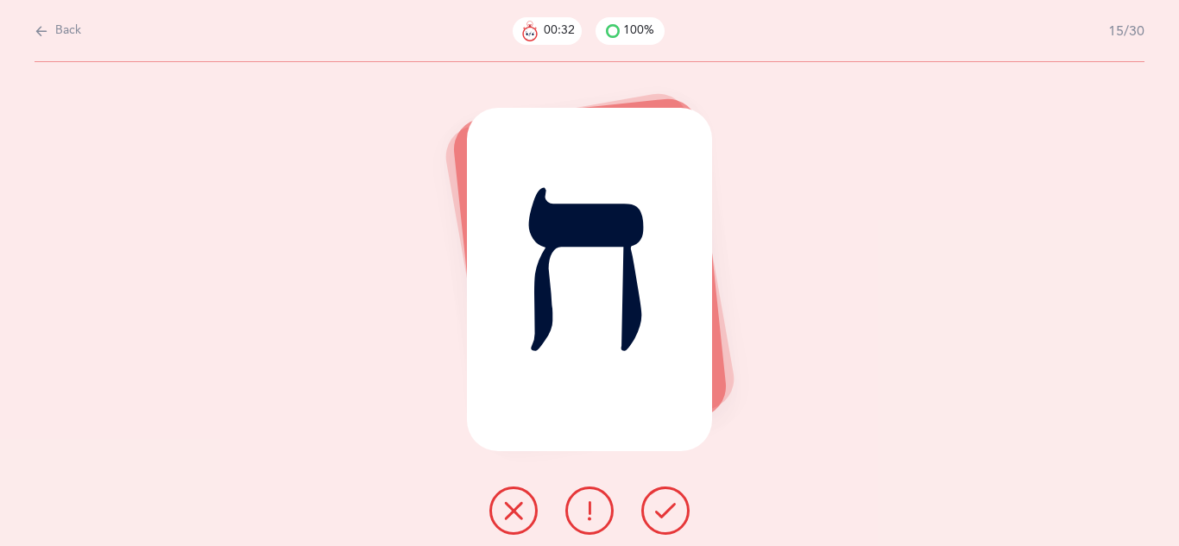
click at [665, 505] on icon at bounding box center [665, 511] width 21 height 21
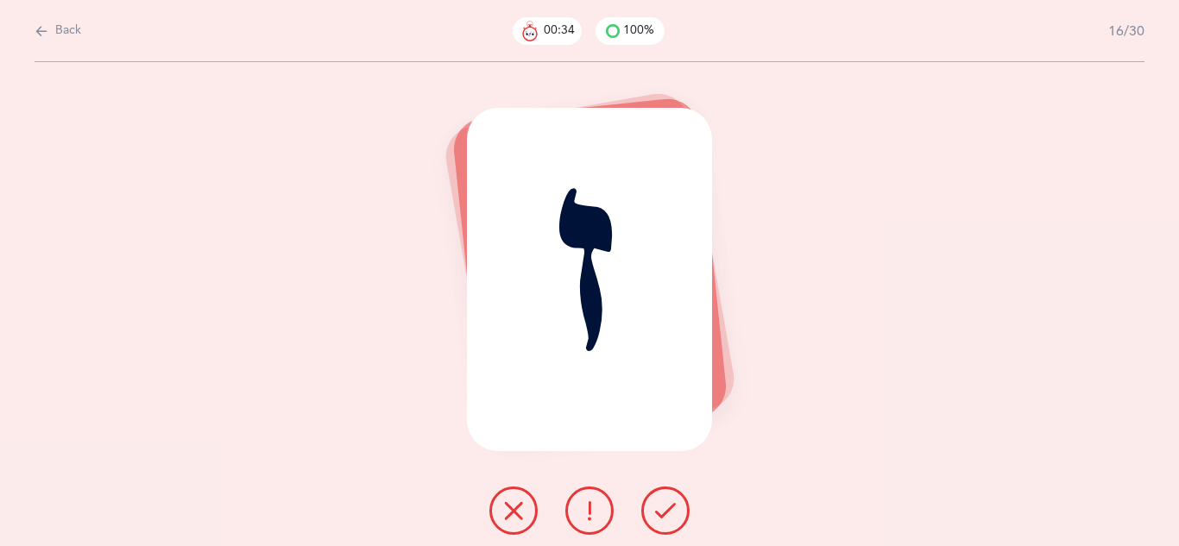
click at [665, 505] on icon at bounding box center [665, 511] width 21 height 21
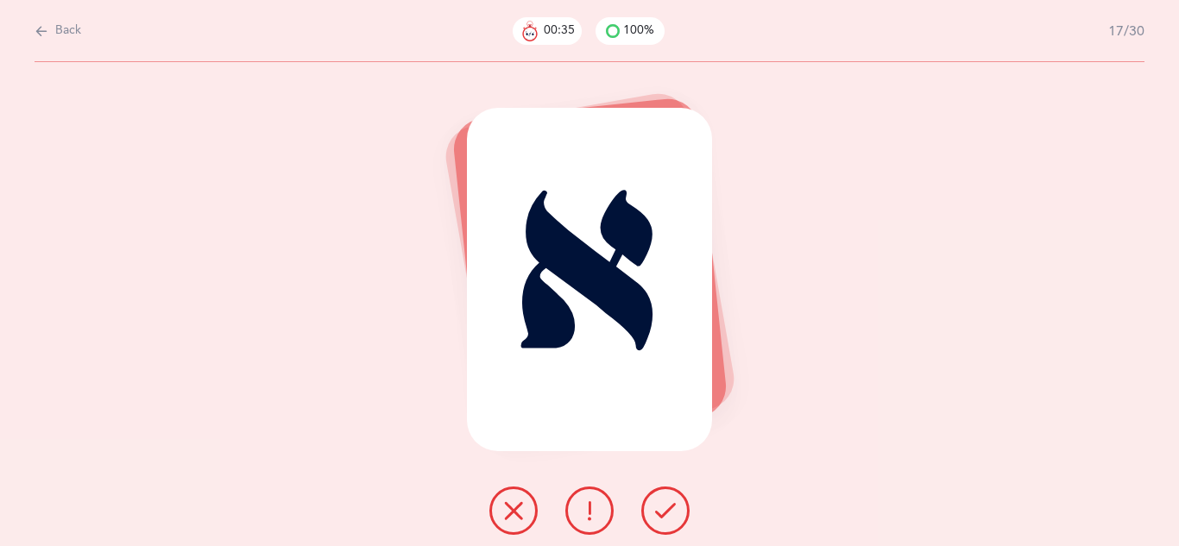
click at [665, 505] on icon at bounding box center [665, 511] width 21 height 21
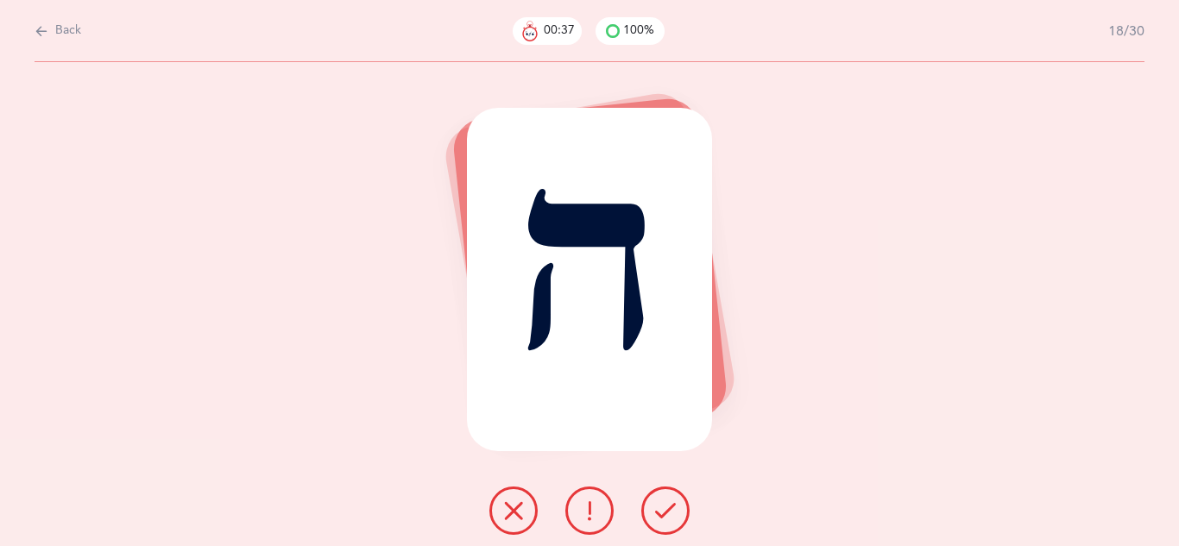
click at [665, 505] on icon at bounding box center [665, 511] width 21 height 21
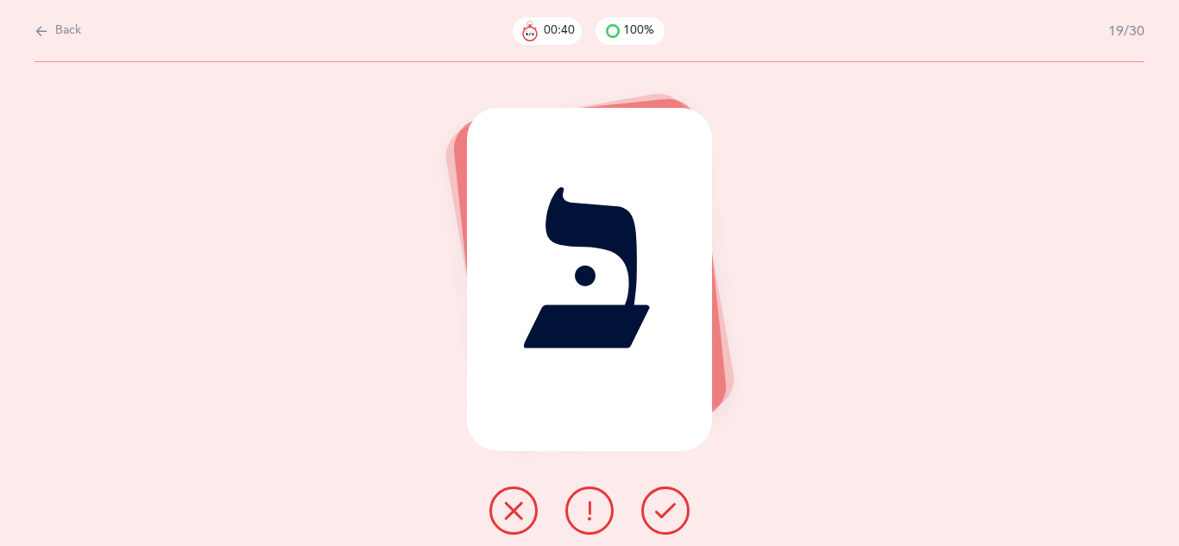
click at [665, 505] on icon at bounding box center [665, 511] width 21 height 21
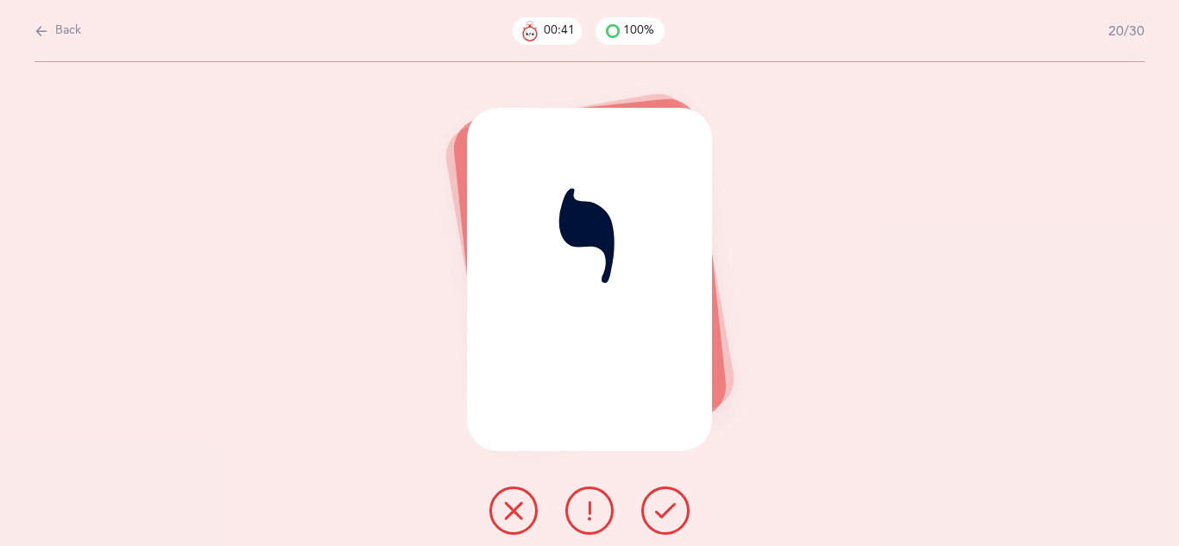
click at [665, 505] on icon at bounding box center [665, 511] width 21 height 21
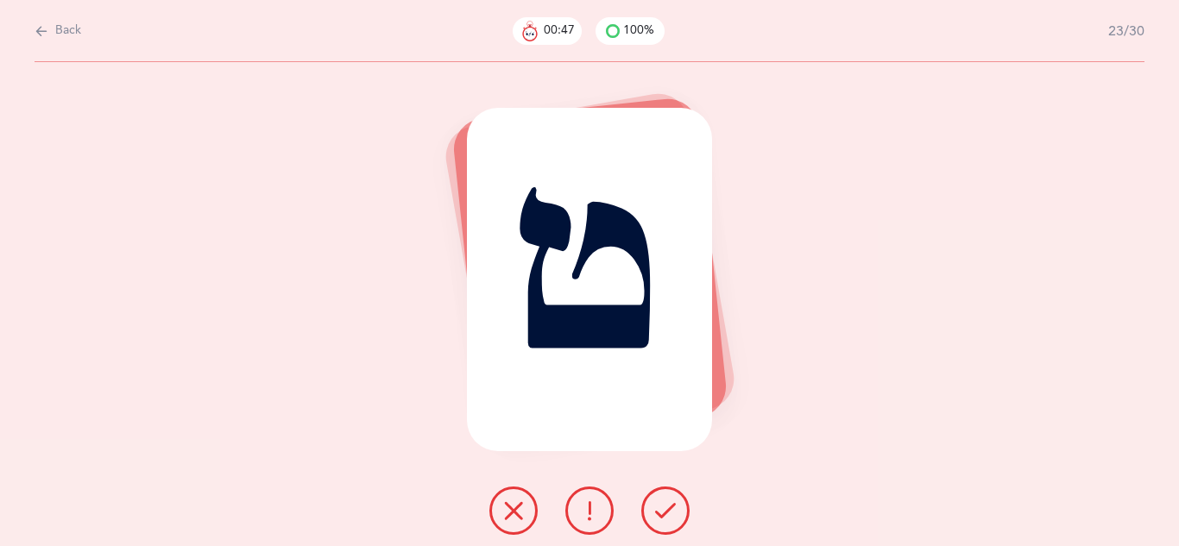
click at [665, 505] on icon at bounding box center [665, 511] width 21 height 21
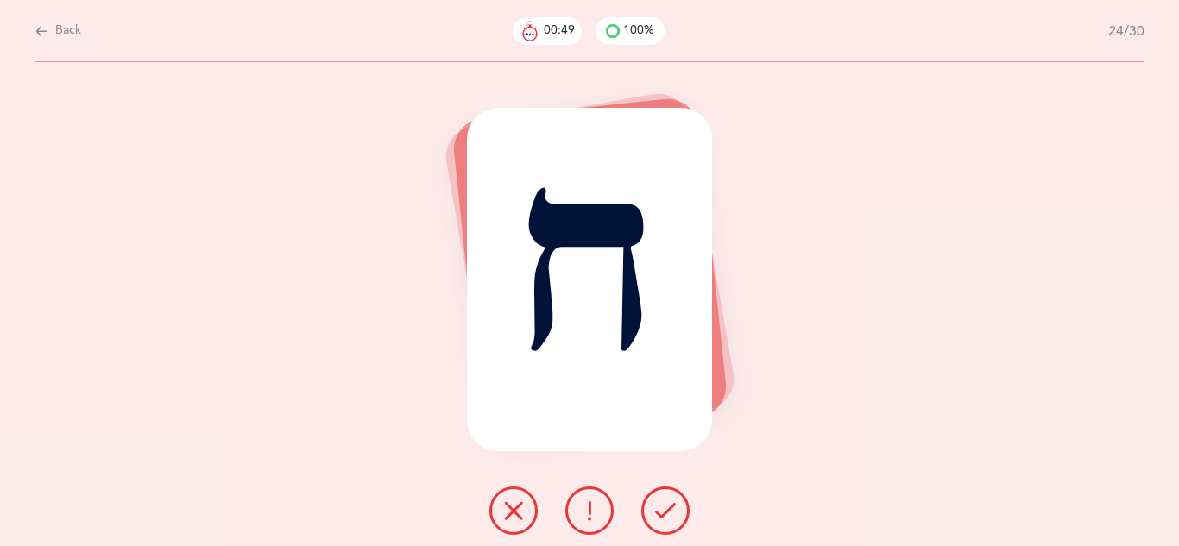
click at [665, 505] on icon at bounding box center [665, 511] width 21 height 21
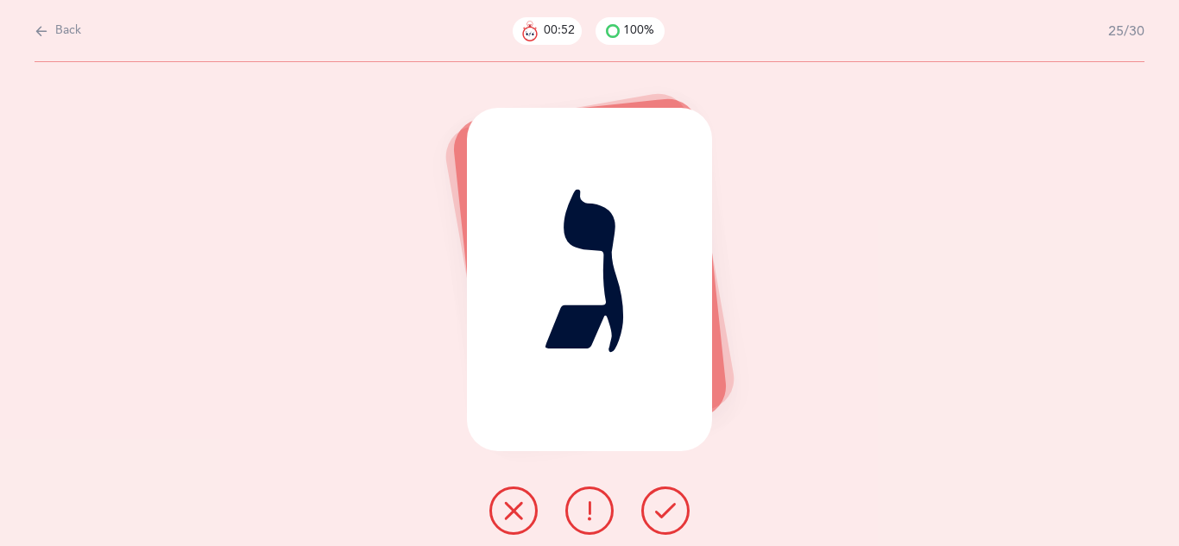
click at [665, 505] on icon at bounding box center [665, 511] width 21 height 21
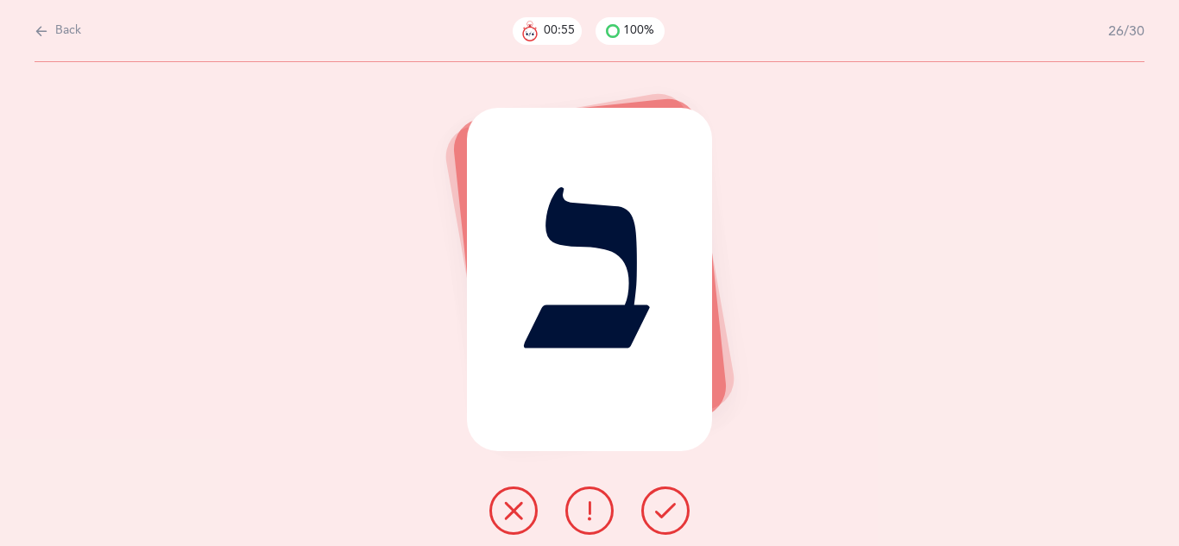
click at [665, 505] on icon at bounding box center [665, 511] width 21 height 21
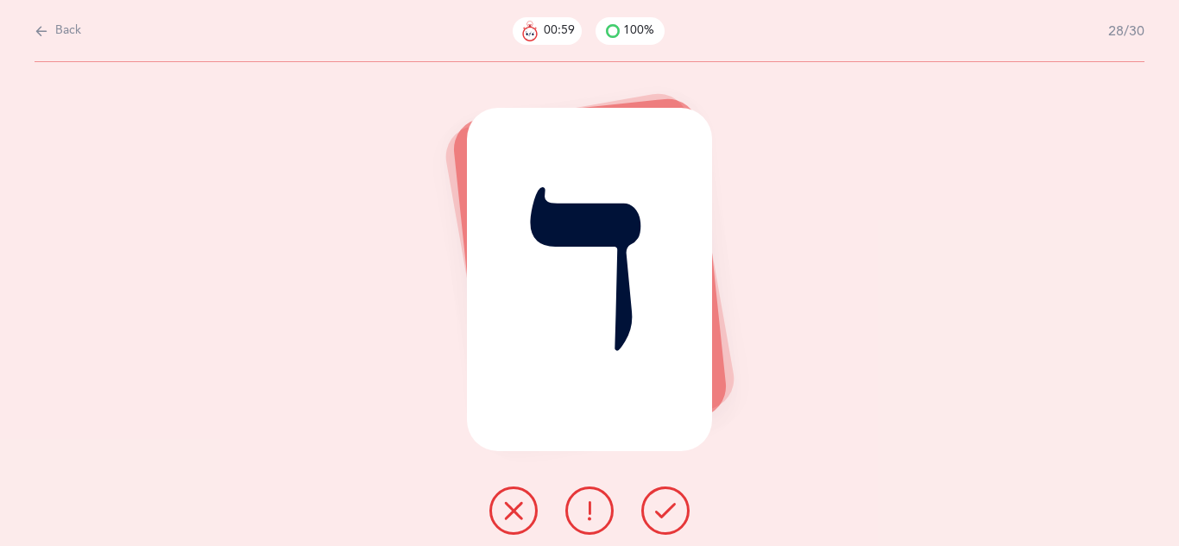
click at [665, 505] on icon at bounding box center [665, 511] width 21 height 21
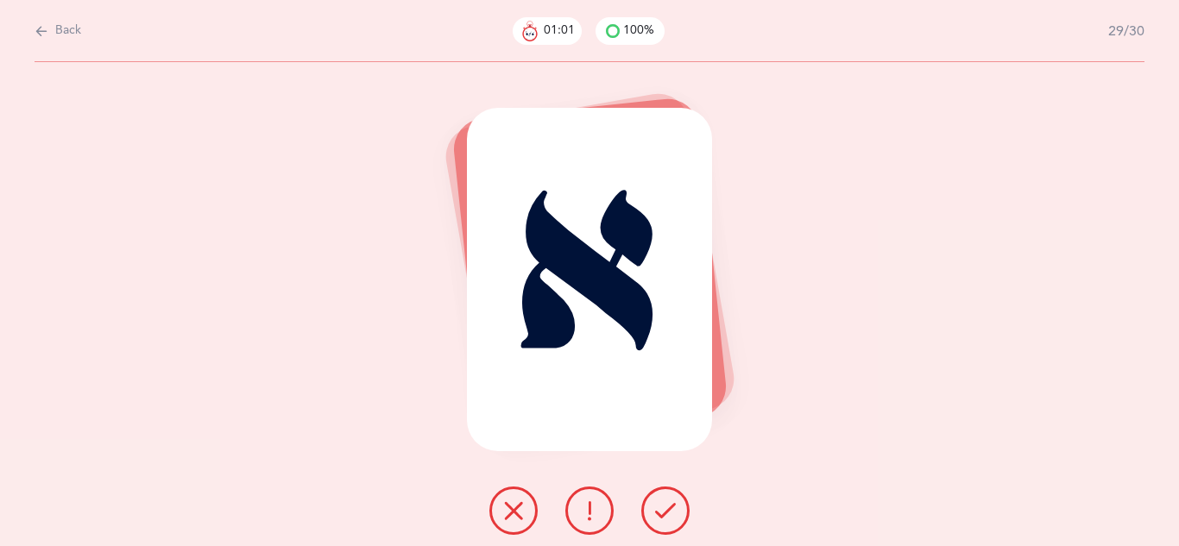
click at [665, 505] on icon at bounding box center [665, 511] width 21 height 21
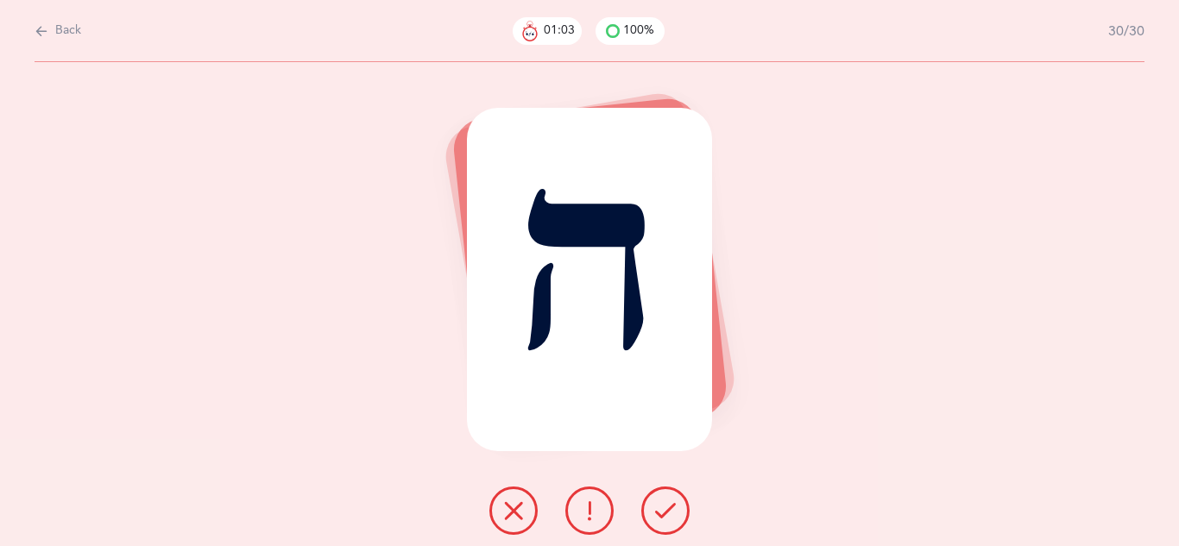
click at [665, 505] on icon at bounding box center [665, 511] width 21 height 21
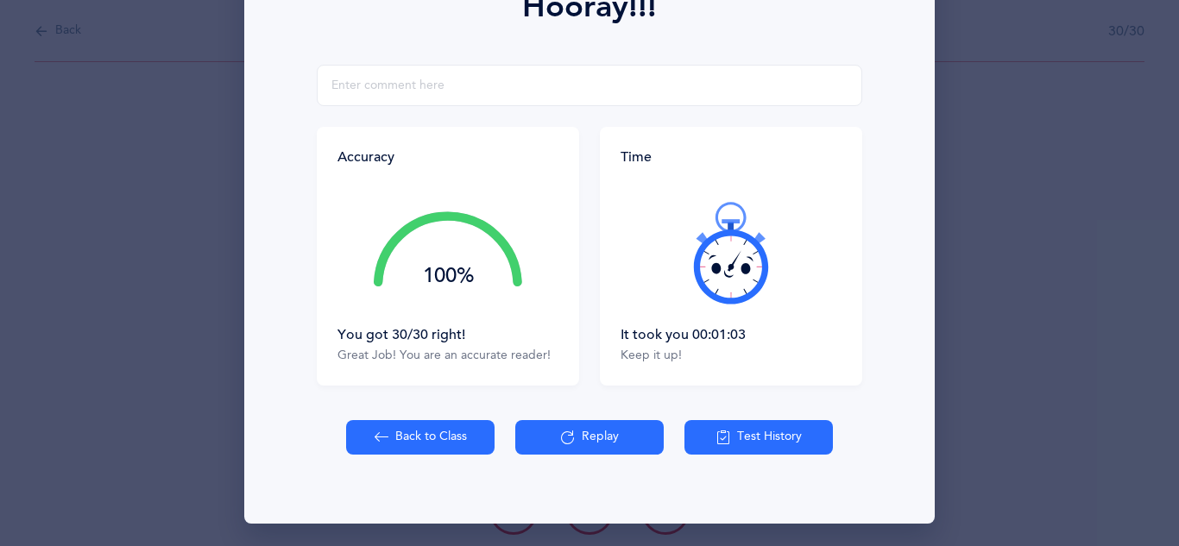
scroll to position [275, 0]
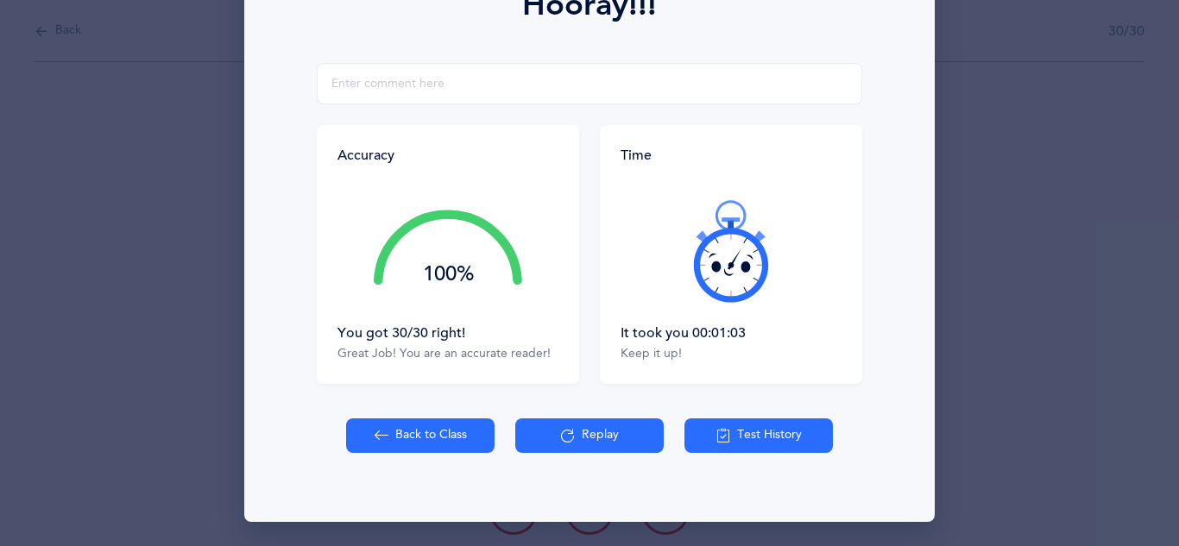
click at [375, 434] on icon at bounding box center [382, 435] width 14 height 19
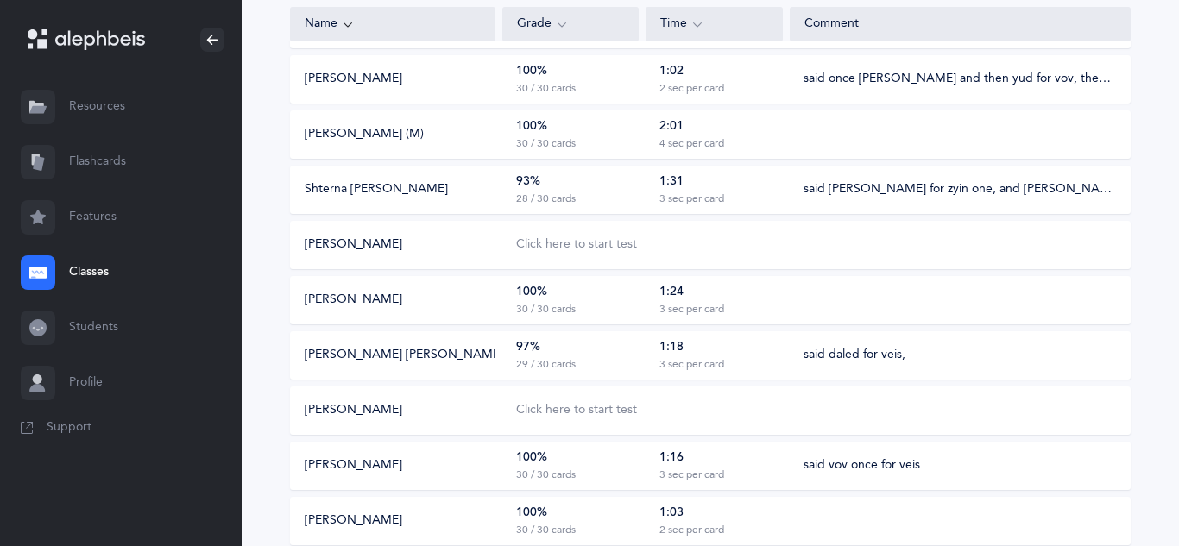
scroll to position [420, 0]
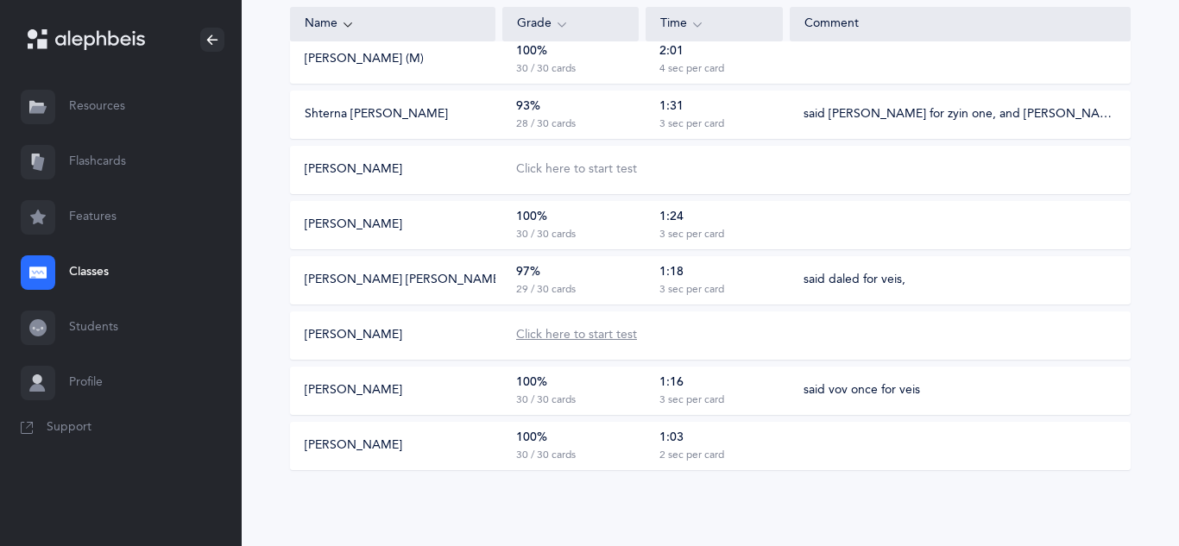
click at [598, 338] on div "Click here to start test" at bounding box center [576, 335] width 121 height 17
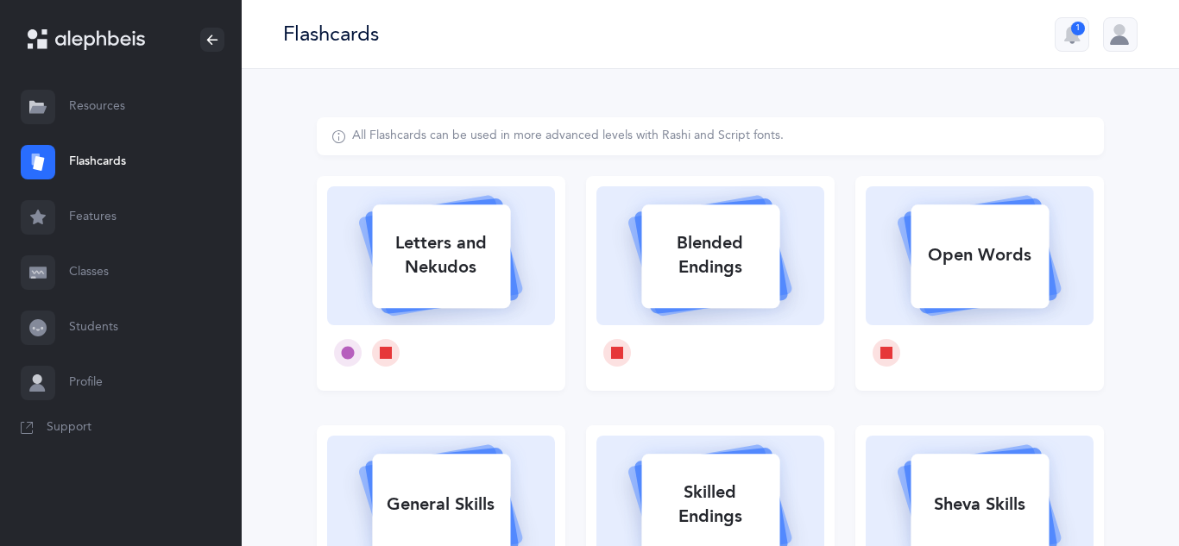
click at [485, 288] on div "Letters and Nekudos" at bounding box center [441, 255] width 138 height 69
select select
select select "single"
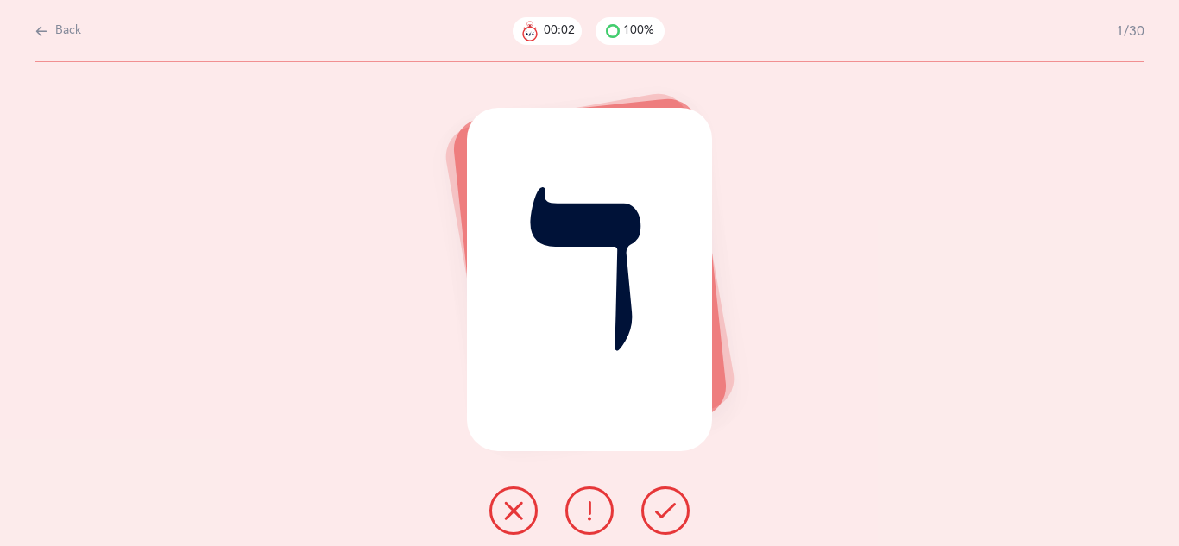
click at [663, 498] on button at bounding box center [665, 511] width 48 height 48
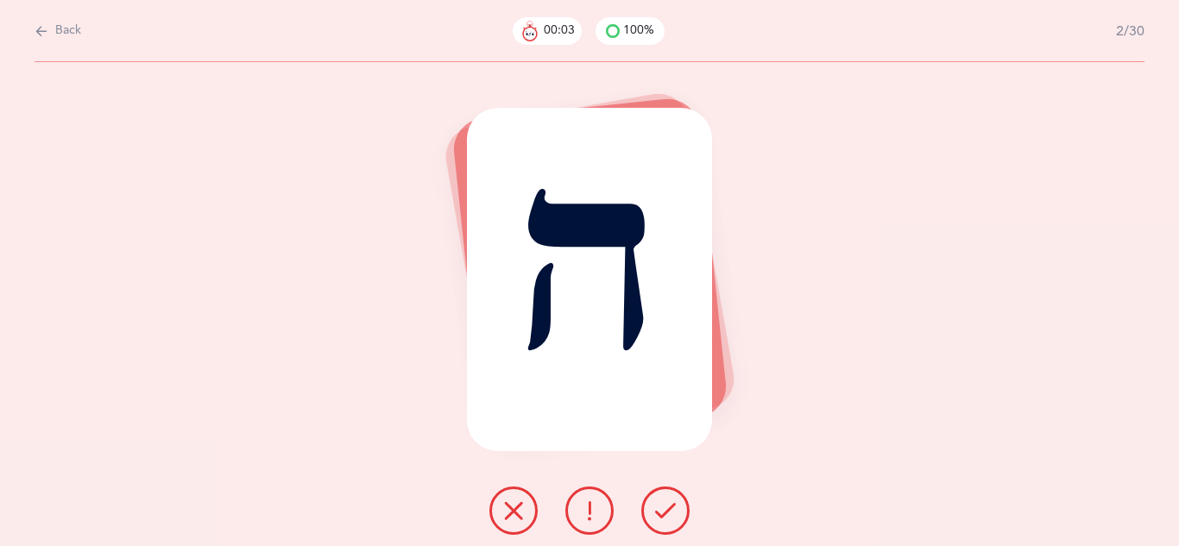
click at [663, 498] on button at bounding box center [665, 511] width 48 height 48
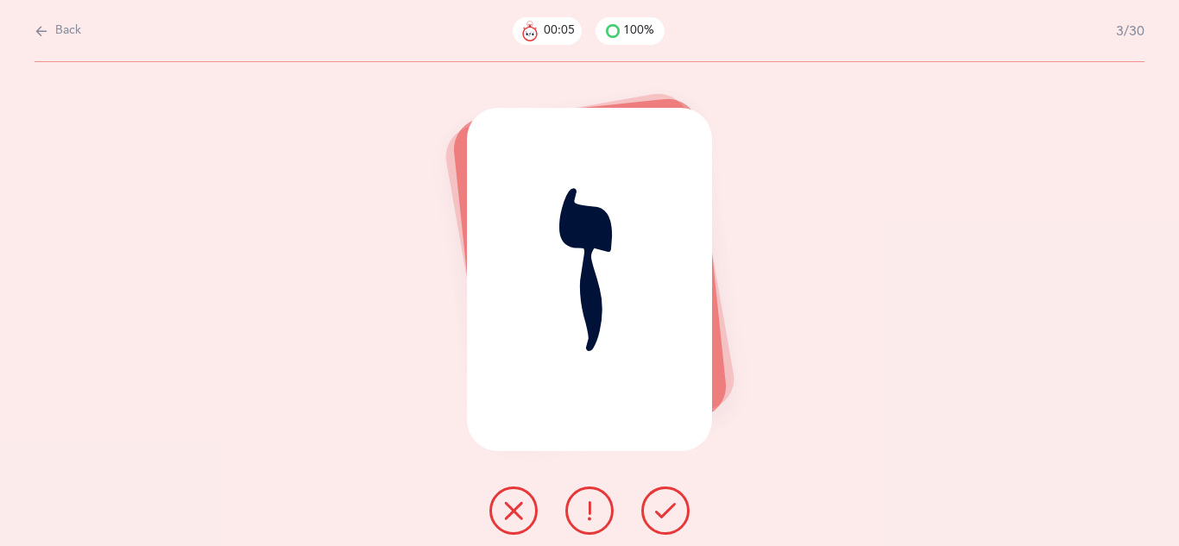
click at [663, 498] on button at bounding box center [665, 511] width 48 height 48
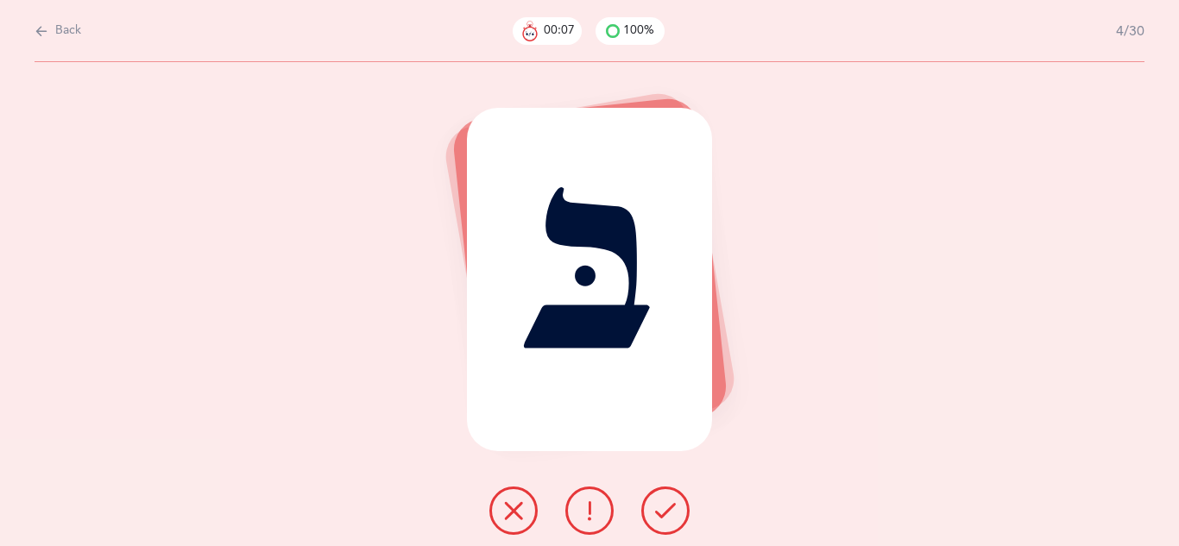
click at [663, 498] on button at bounding box center [665, 511] width 48 height 48
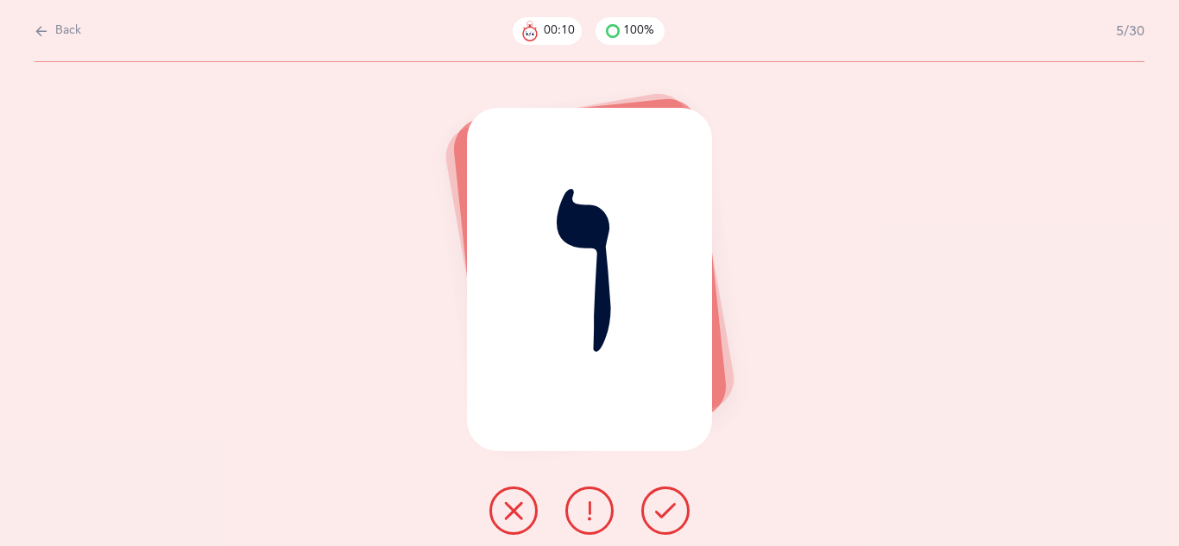
click at [663, 498] on button at bounding box center [665, 511] width 48 height 48
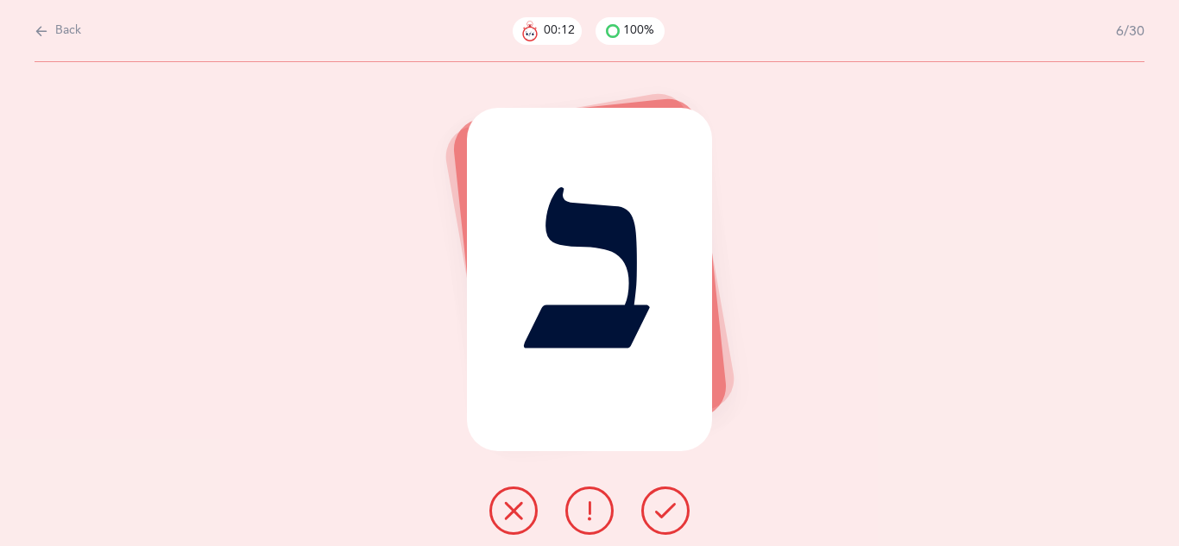
click at [663, 498] on button at bounding box center [665, 511] width 48 height 48
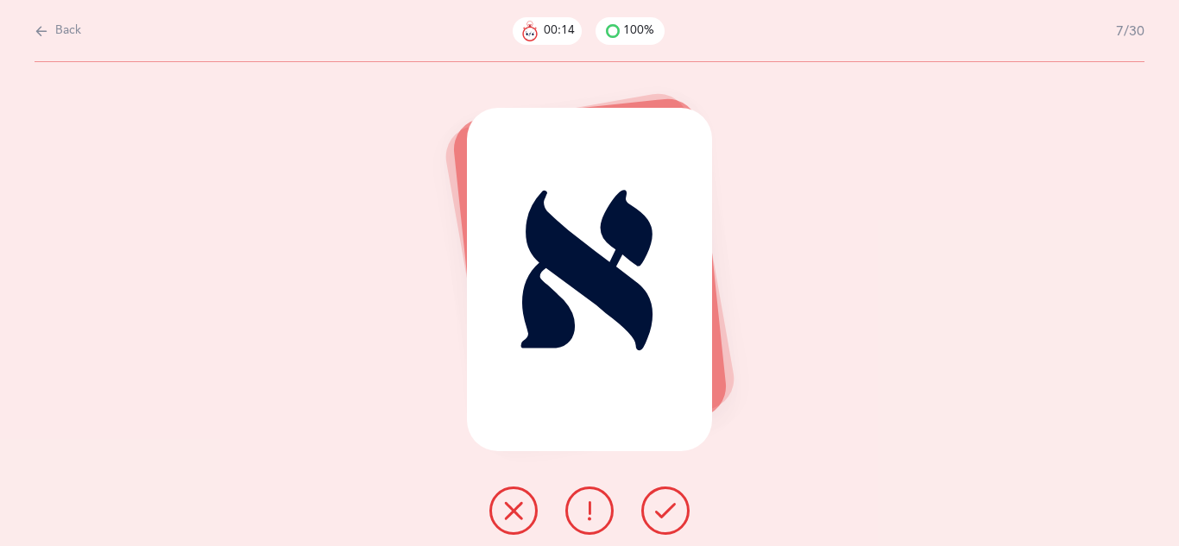
click at [663, 498] on button at bounding box center [665, 511] width 48 height 48
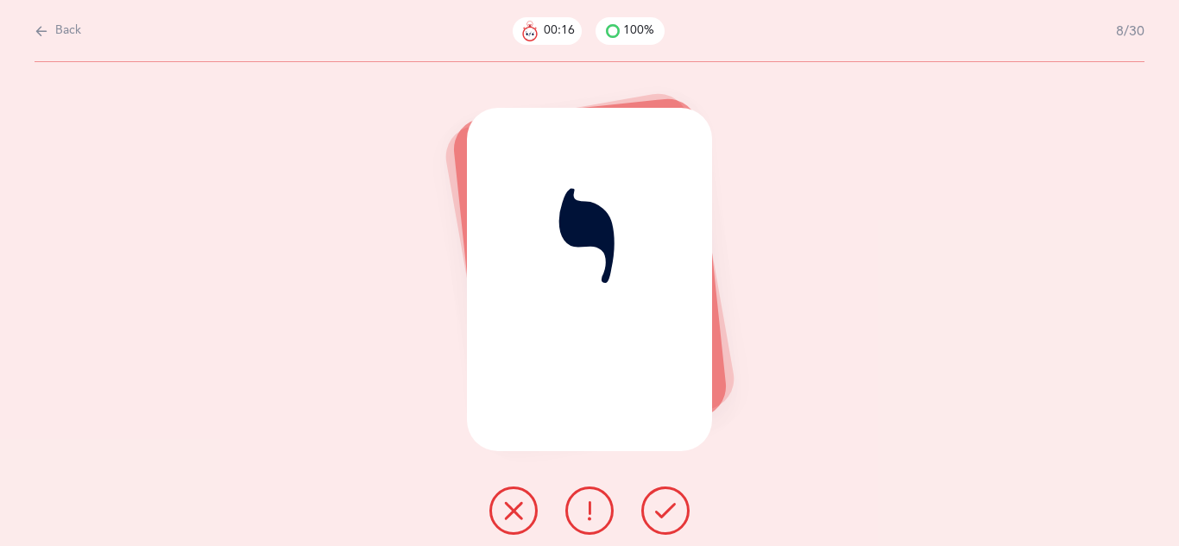
click at [663, 498] on button at bounding box center [665, 511] width 48 height 48
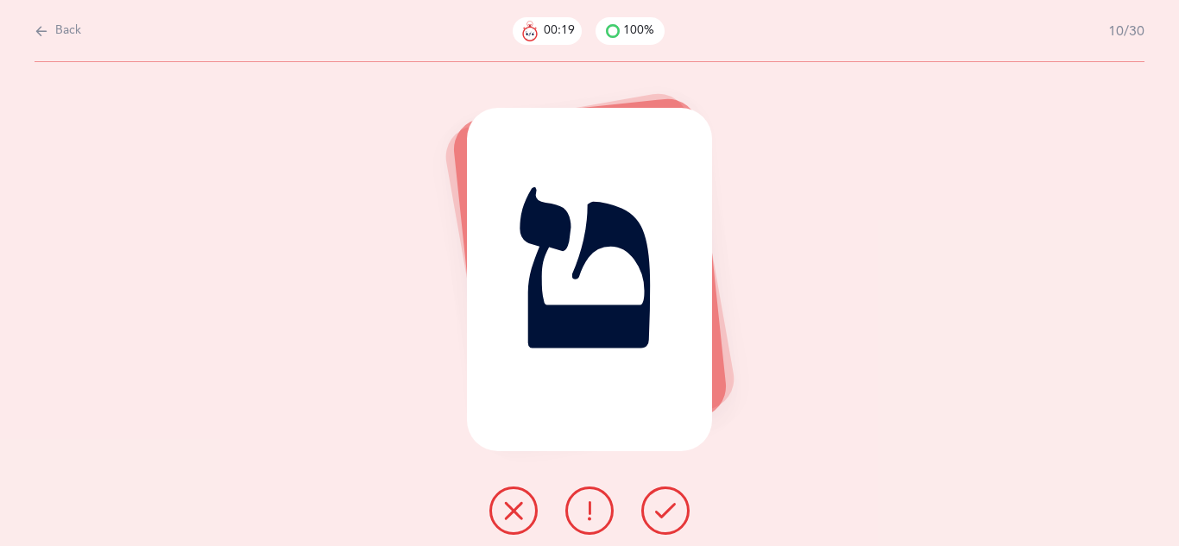
click at [663, 498] on button at bounding box center [665, 511] width 48 height 48
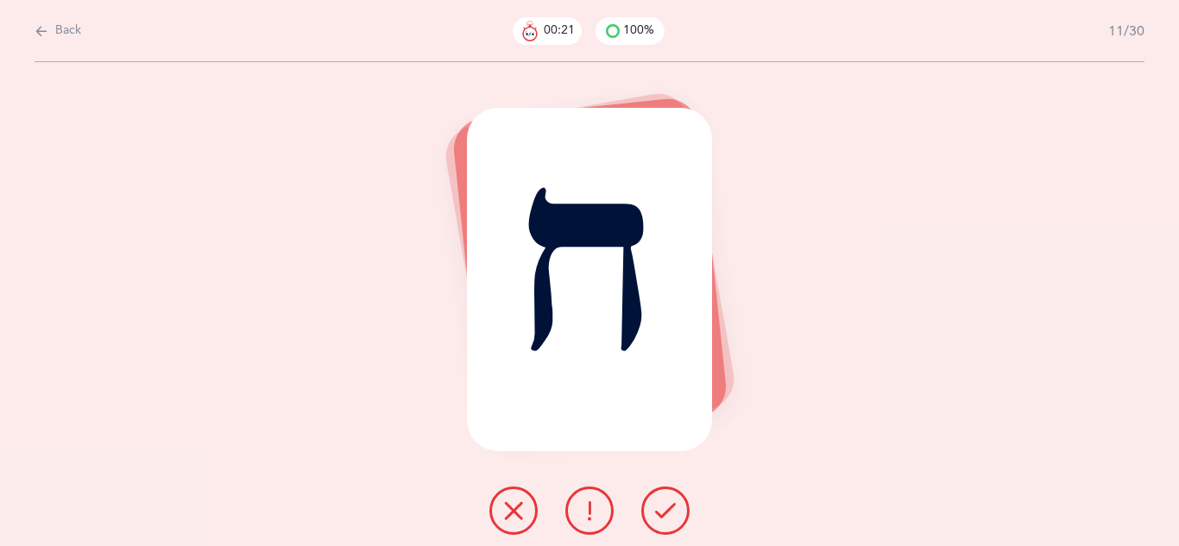
click at [663, 498] on button at bounding box center [665, 511] width 48 height 48
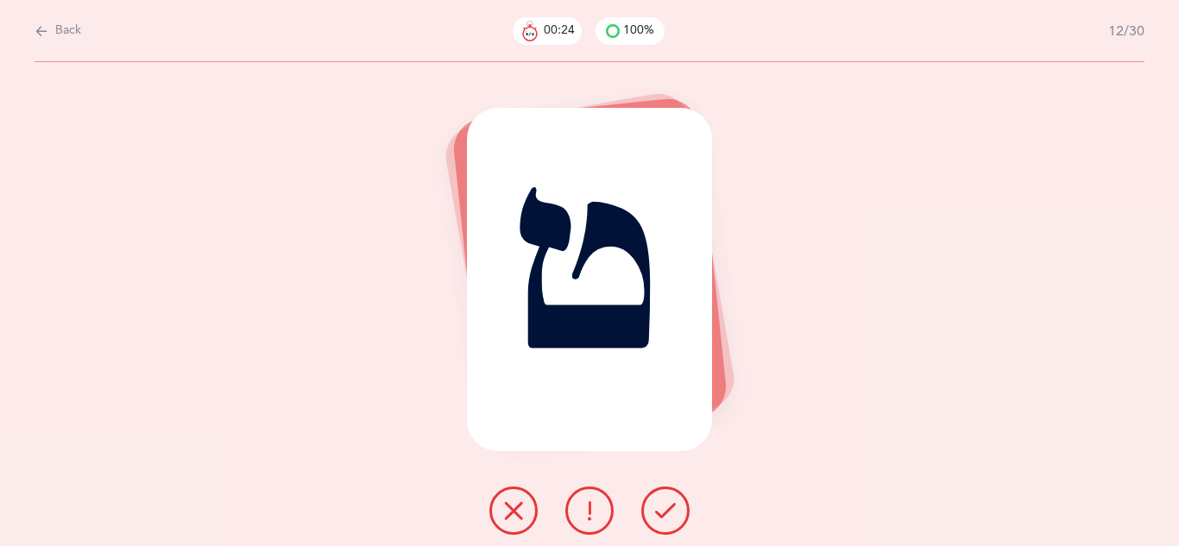
click at [663, 498] on button at bounding box center [665, 511] width 48 height 48
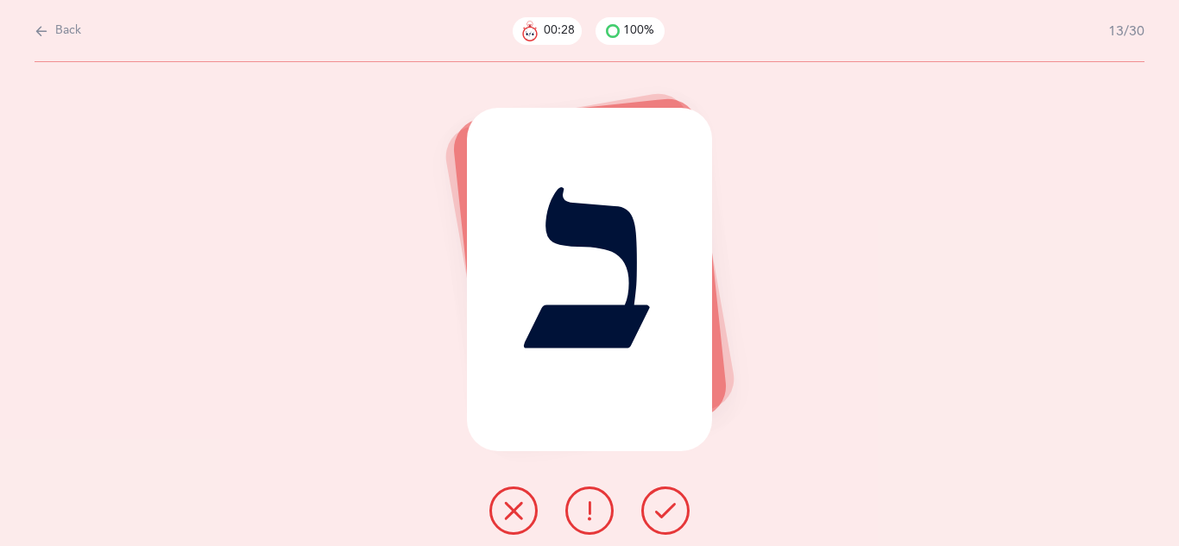
click at [663, 498] on button at bounding box center [665, 511] width 48 height 48
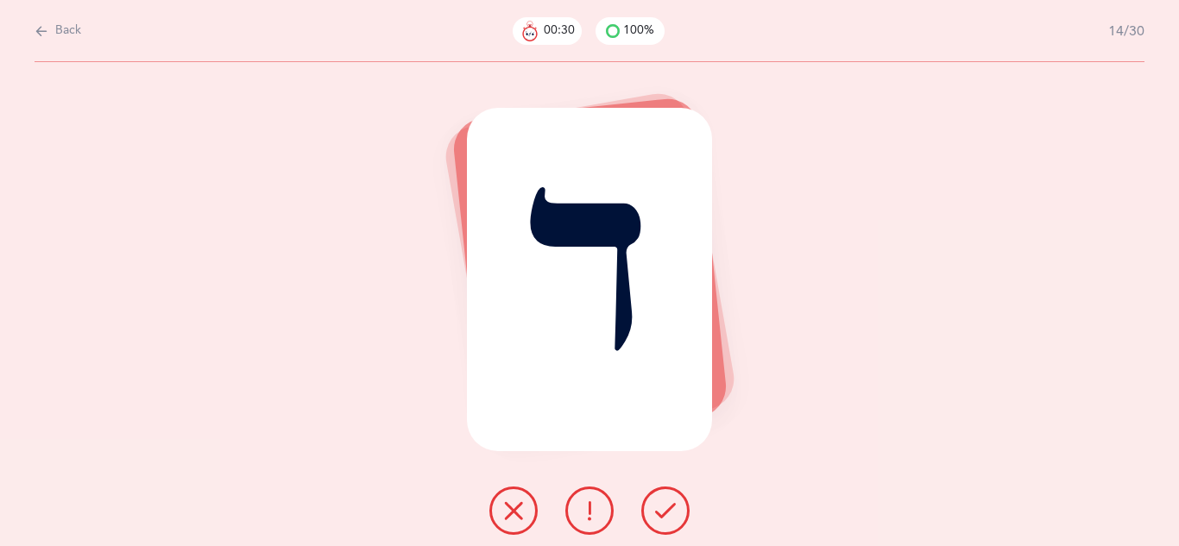
click at [663, 498] on button at bounding box center [665, 511] width 48 height 48
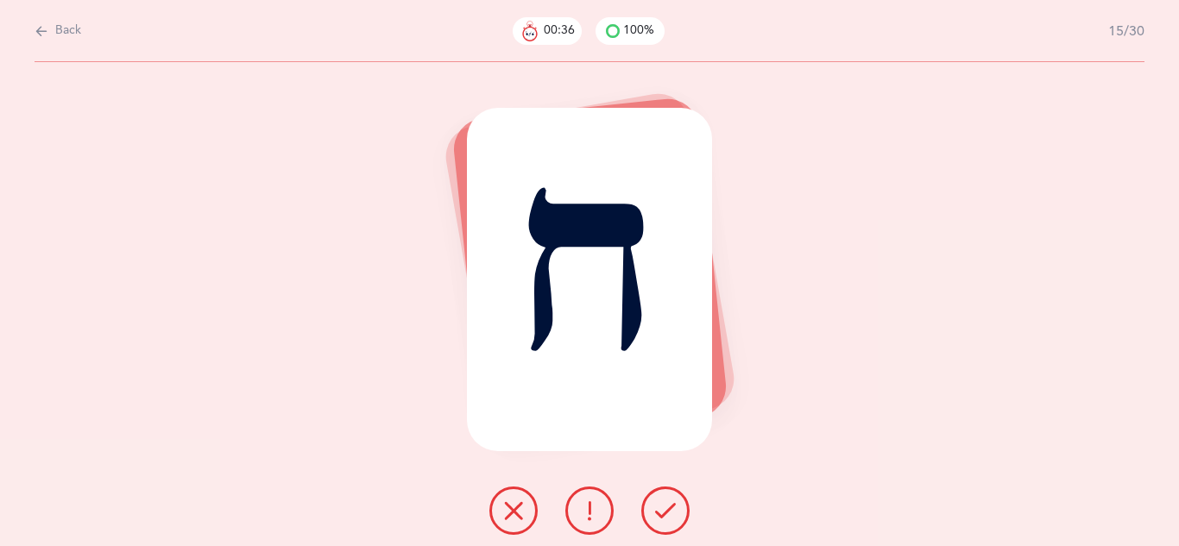
click at [587, 512] on icon at bounding box center [589, 511] width 21 height 21
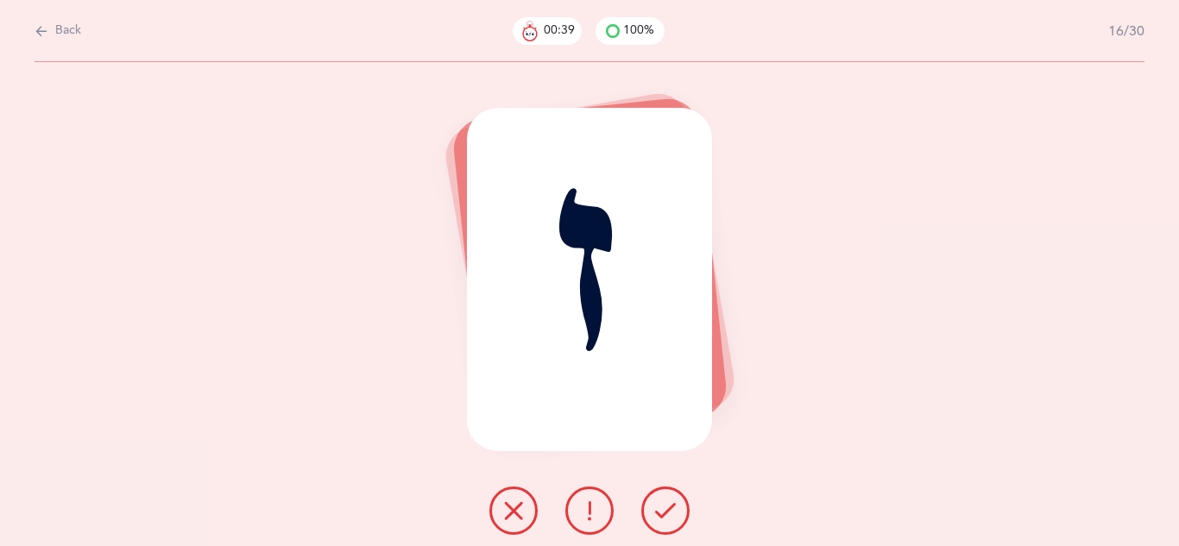
click at [672, 514] on icon at bounding box center [665, 511] width 21 height 21
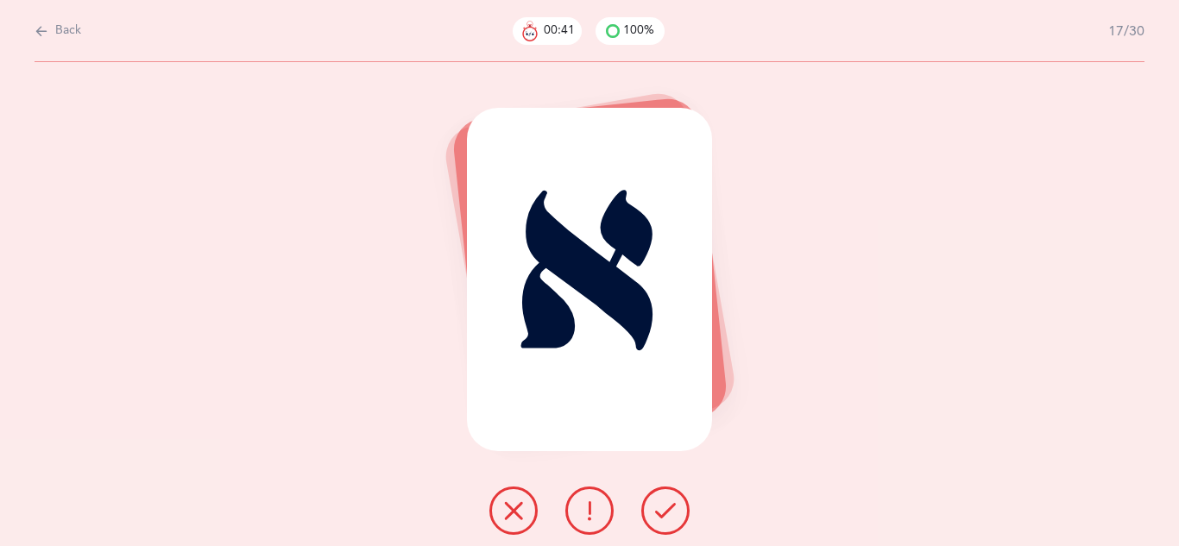
click at [672, 514] on icon at bounding box center [665, 511] width 21 height 21
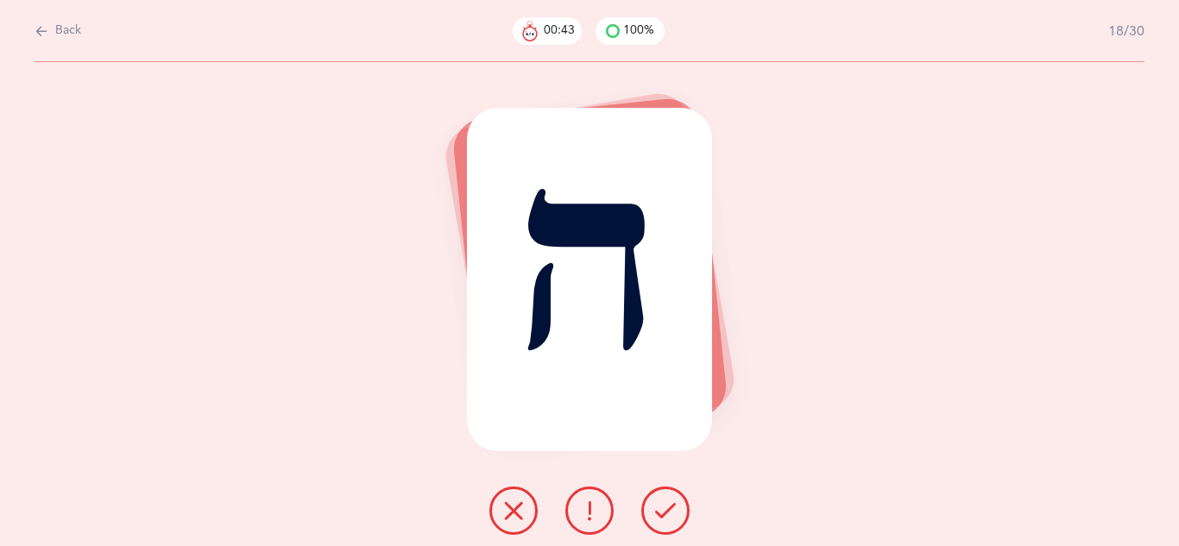
click at [672, 514] on icon at bounding box center [665, 511] width 21 height 21
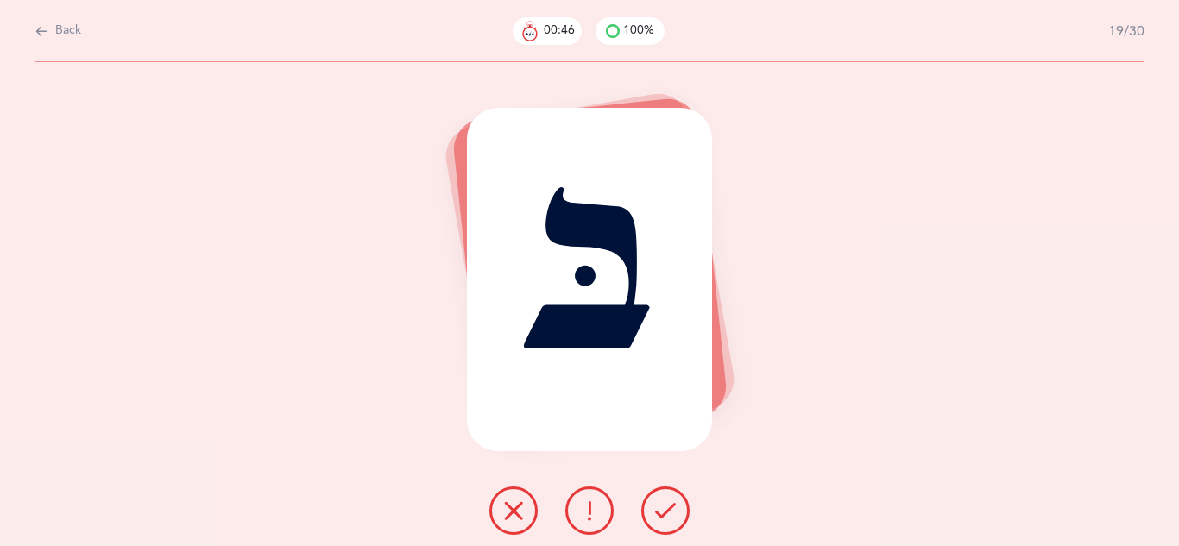
click at [603, 503] on button at bounding box center [589, 511] width 48 height 48
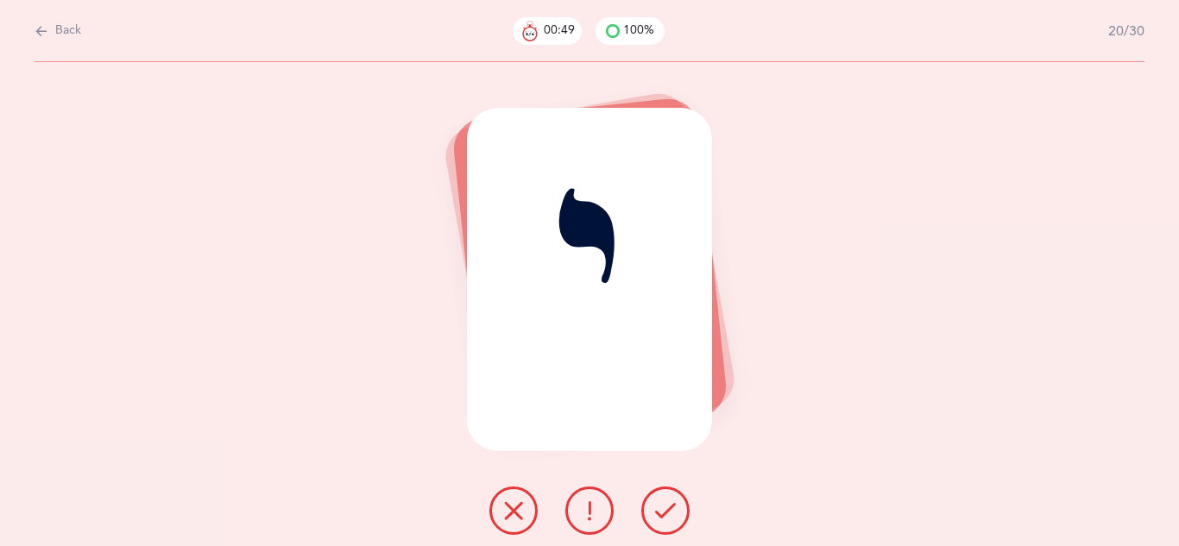
click at [647, 513] on button at bounding box center [665, 511] width 48 height 48
click at [650, 515] on button at bounding box center [665, 511] width 48 height 48
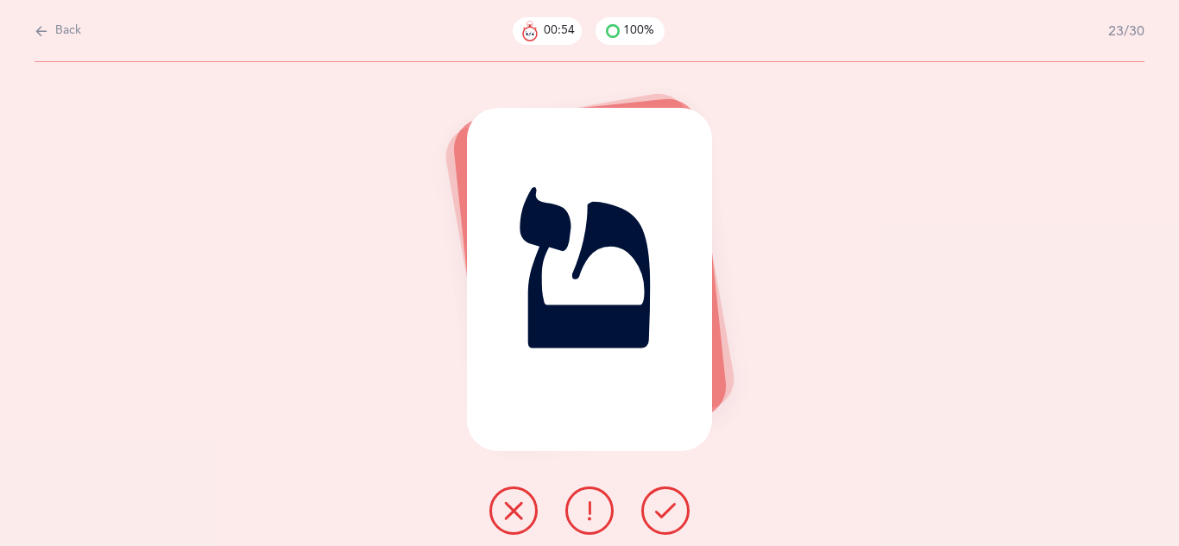
click at [650, 515] on button at bounding box center [665, 511] width 48 height 48
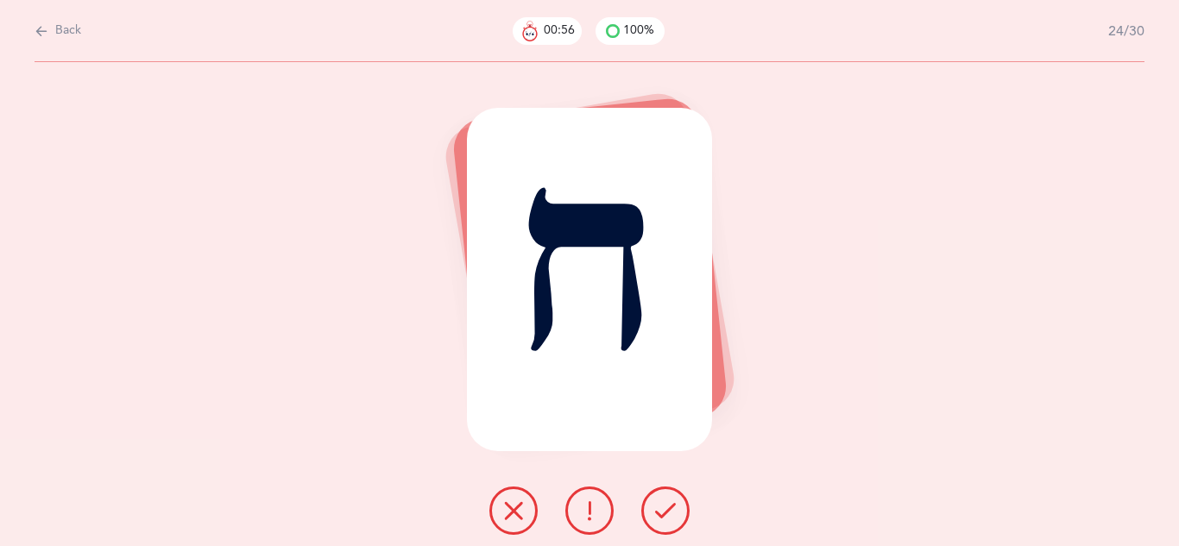
click at [660, 511] on icon at bounding box center [665, 511] width 21 height 21
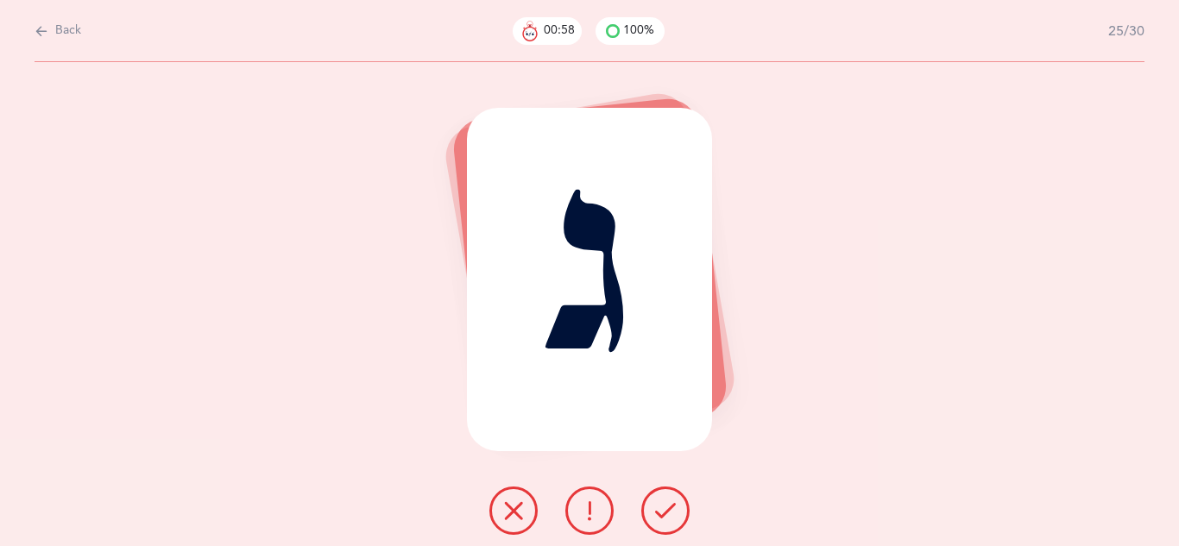
click at [660, 511] on icon at bounding box center [665, 511] width 21 height 21
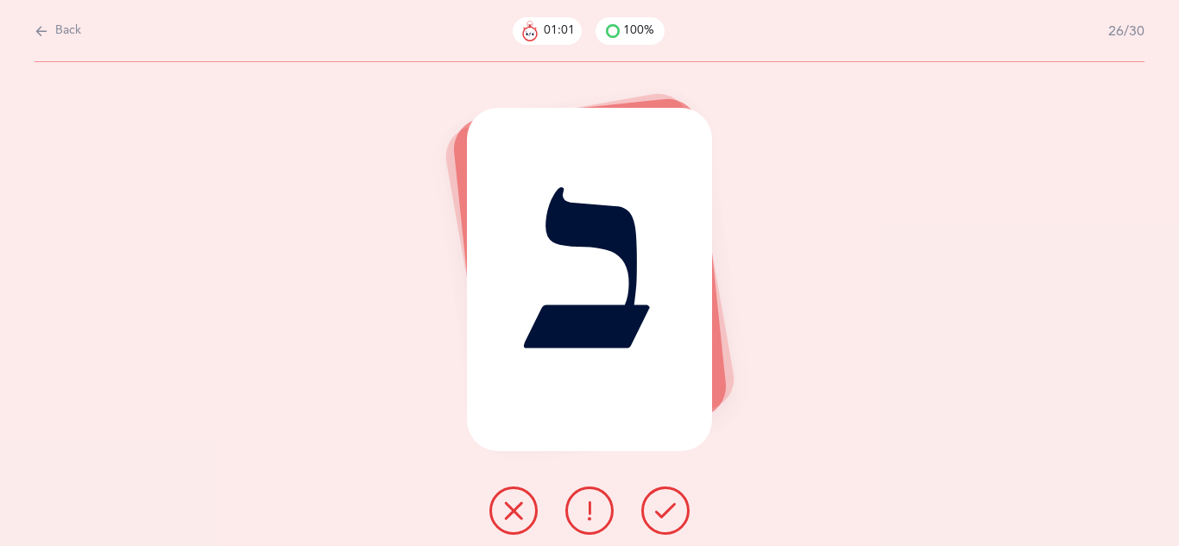
click at [660, 511] on icon at bounding box center [665, 511] width 21 height 21
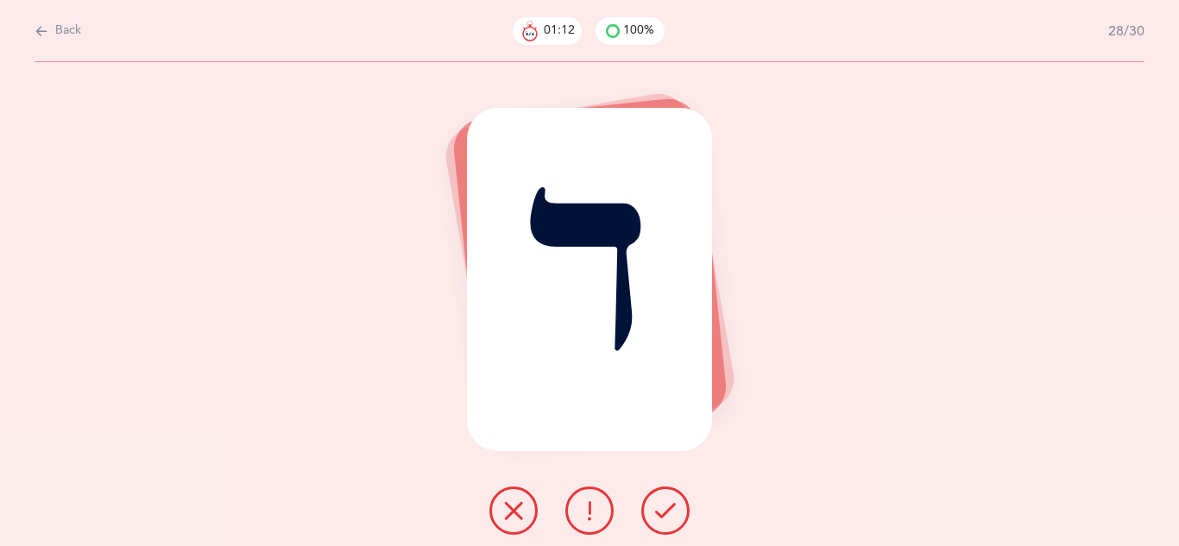
click at [660, 511] on icon at bounding box center [665, 511] width 21 height 21
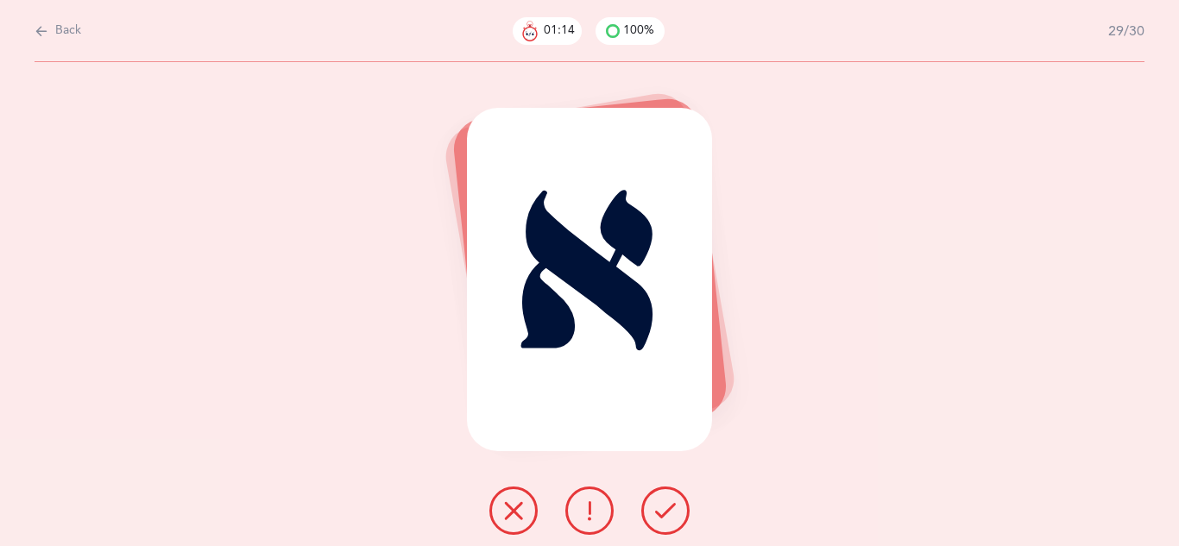
click at [660, 511] on icon at bounding box center [665, 511] width 21 height 21
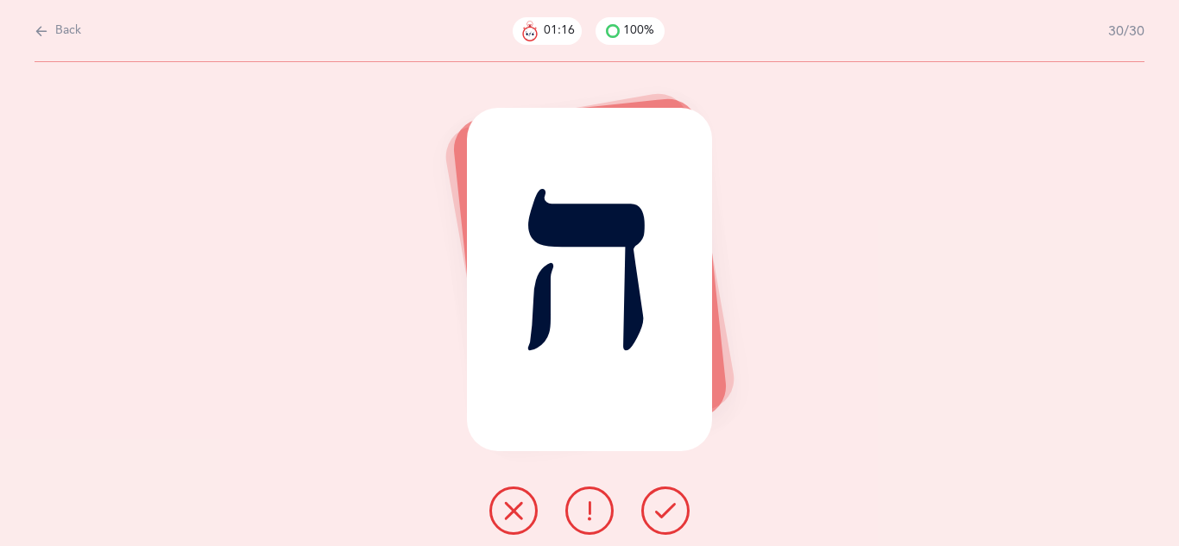
click at [660, 511] on icon at bounding box center [665, 511] width 21 height 21
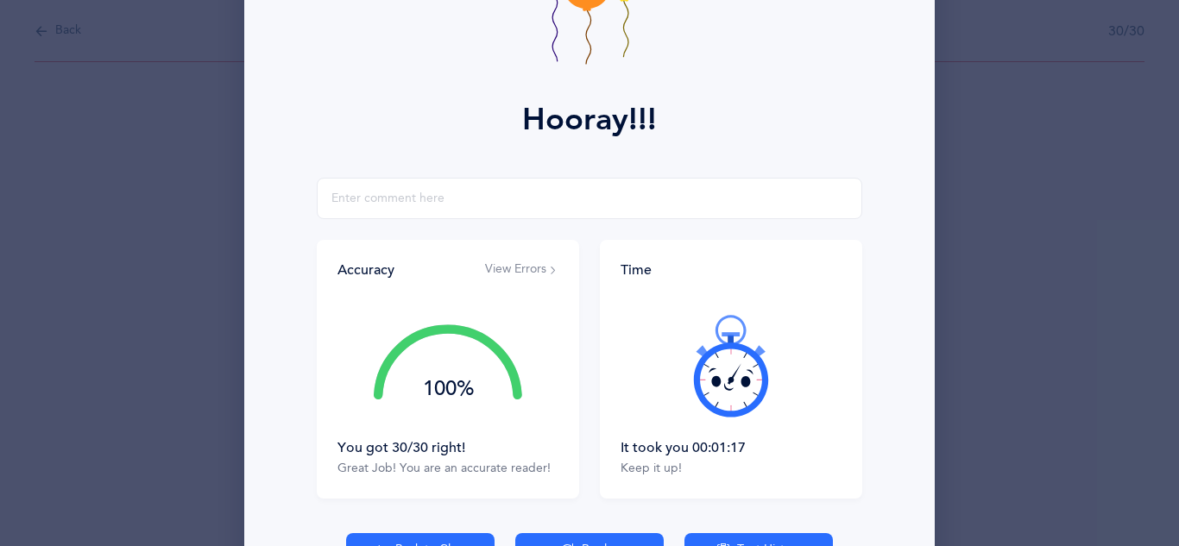
scroll to position [196, 0]
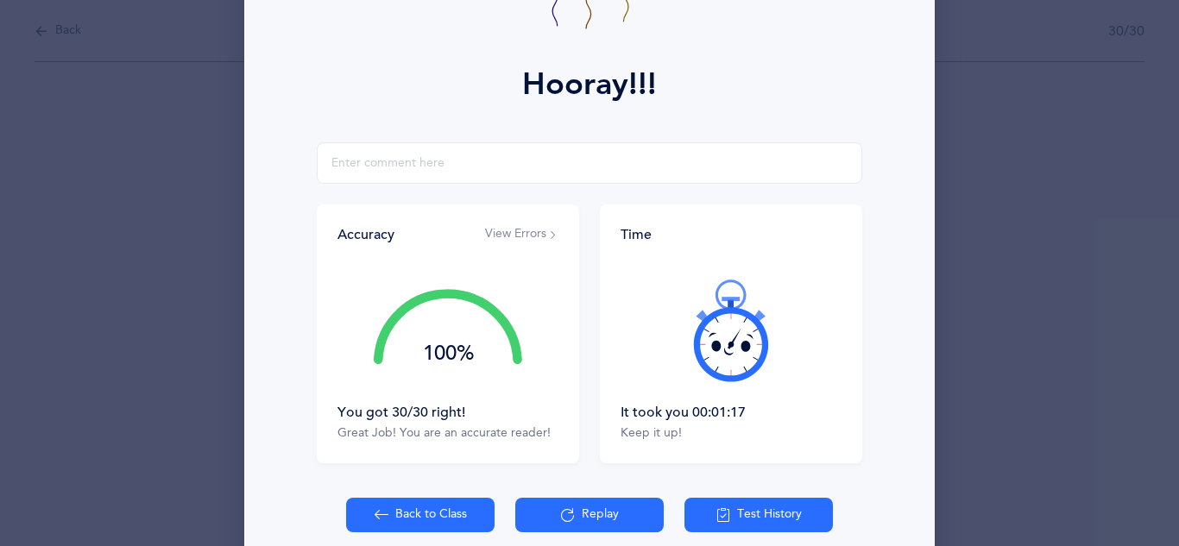
click at [401, 502] on button "Back to Class" at bounding box center [420, 515] width 148 height 35
